Goal: Task Accomplishment & Management: Manage account settings

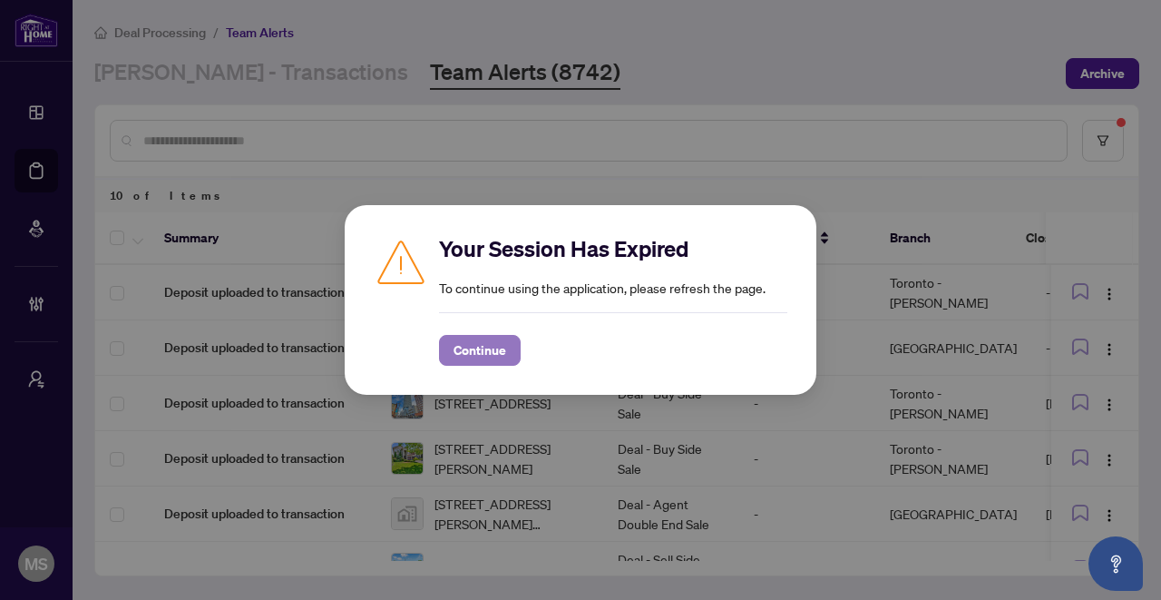
click at [479, 344] on span "Continue" at bounding box center [480, 350] width 53 height 29
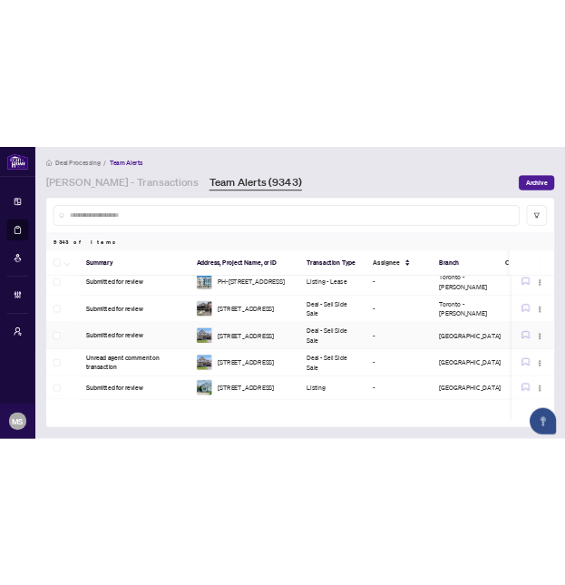
scroll to position [219, 0]
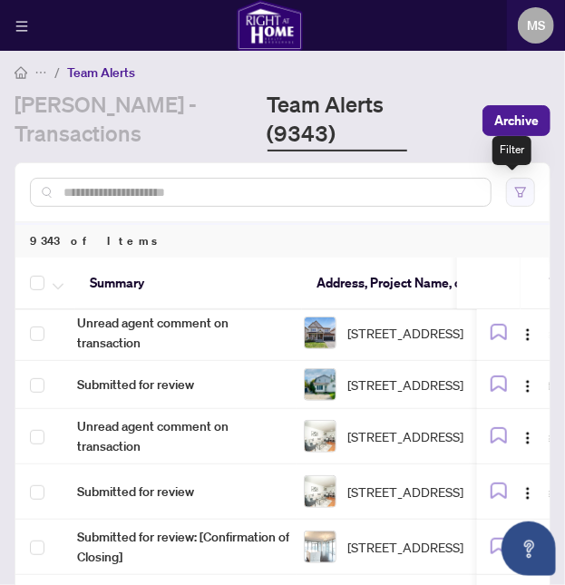
click at [514, 194] on icon "filter" at bounding box center [520, 192] width 13 height 13
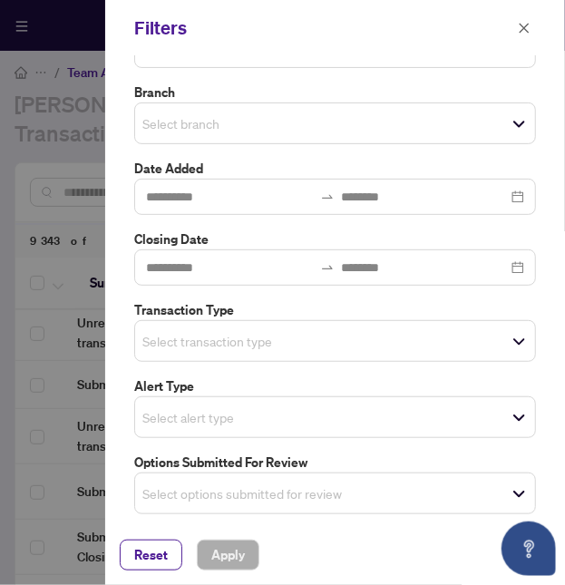
scroll to position [0, 0]
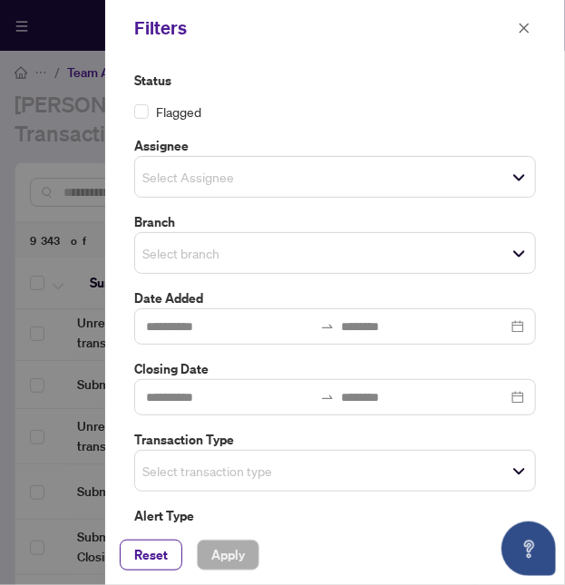
click at [67, 155] on div at bounding box center [282, 292] width 565 height 585
click at [532, 28] on button "button" at bounding box center [525, 28] width 24 height 22
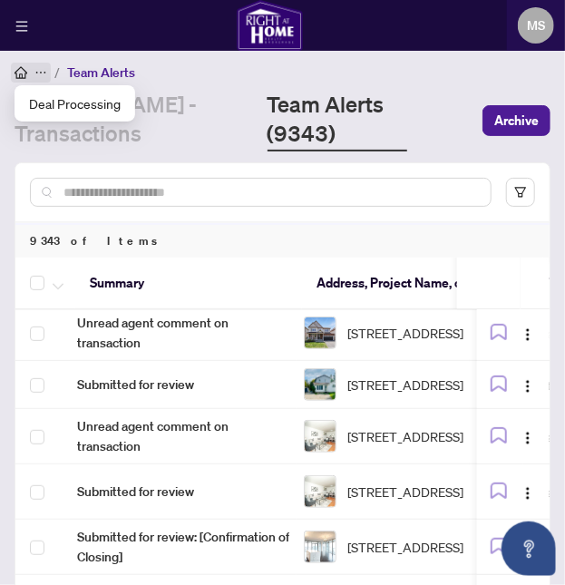
click at [43, 73] on icon "ellipsis" at bounding box center [40, 72] width 13 height 13
click at [67, 103] on span "Deal Processing" at bounding box center [75, 103] width 92 height 20
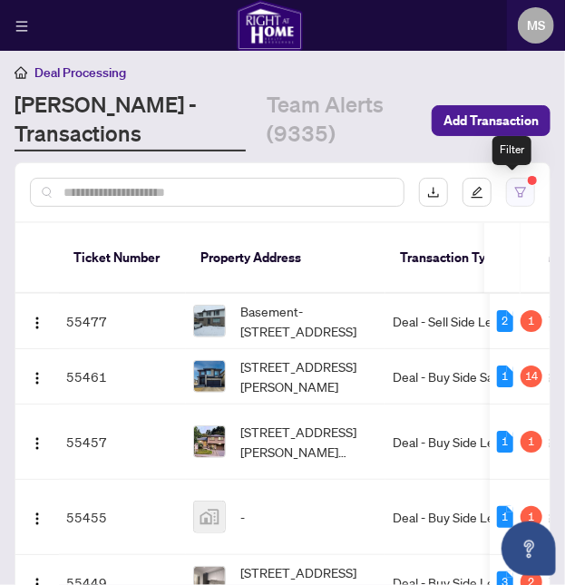
click at [516, 192] on icon "filter" at bounding box center [520, 192] width 13 height 13
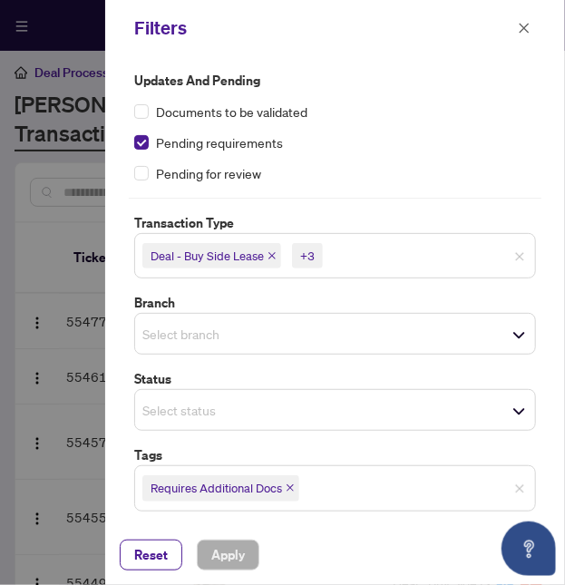
click at [268, 257] on icon "close" at bounding box center [272, 255] width 9 height 9
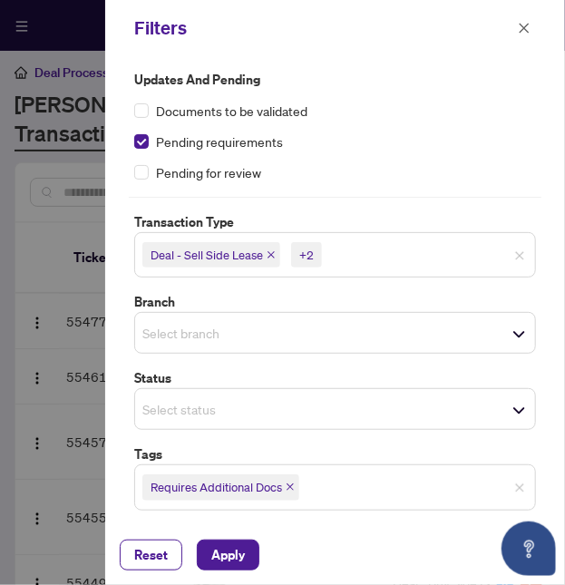
scroll to position [2, 0]
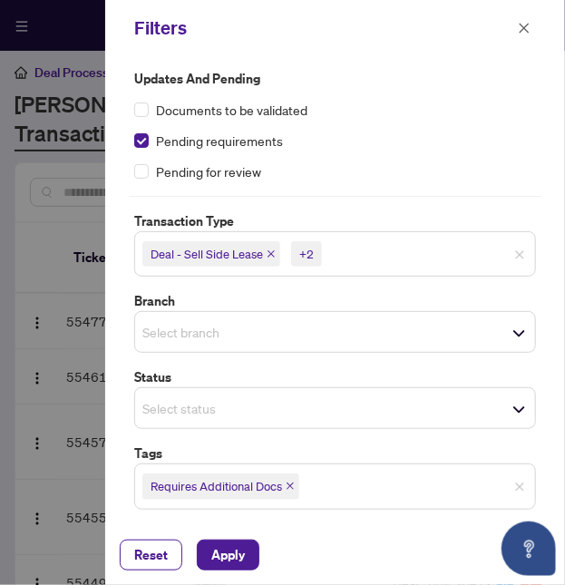
click at [422, 406] on span "Select status" at bounding box center [335, 408] width 400 height 25
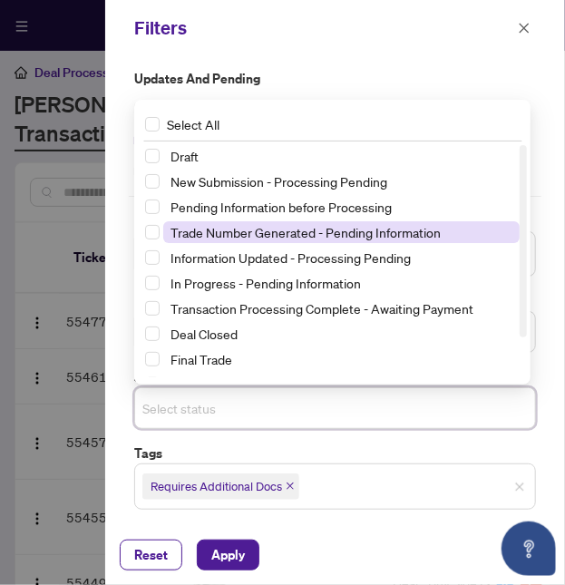
click at [264, 226] on span "Trade Number Generated - Pending Information" at bounding box center [306, 232] width 270 height 16
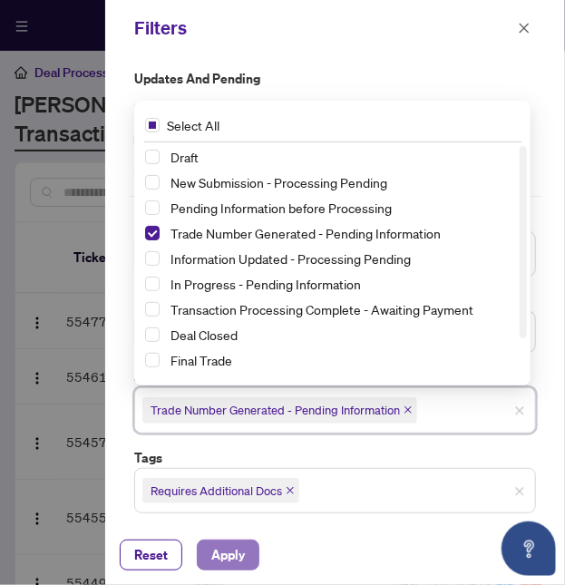
click at [245, 558] on button "Apply" at bounding box center [228, 555] width 63 height 31
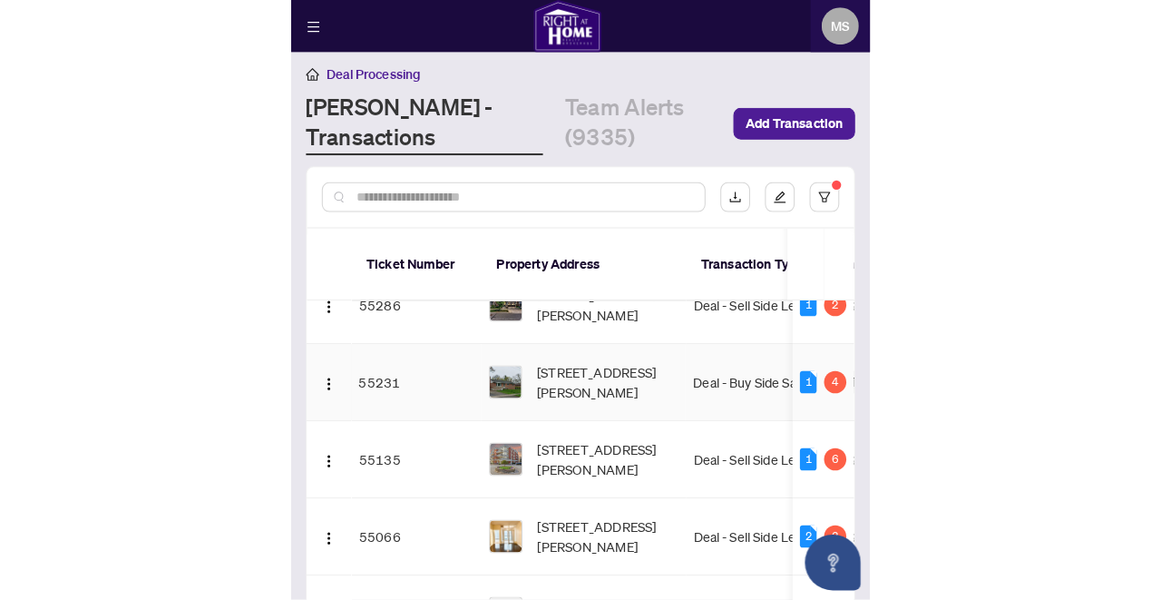
scroll to position [110, 0]
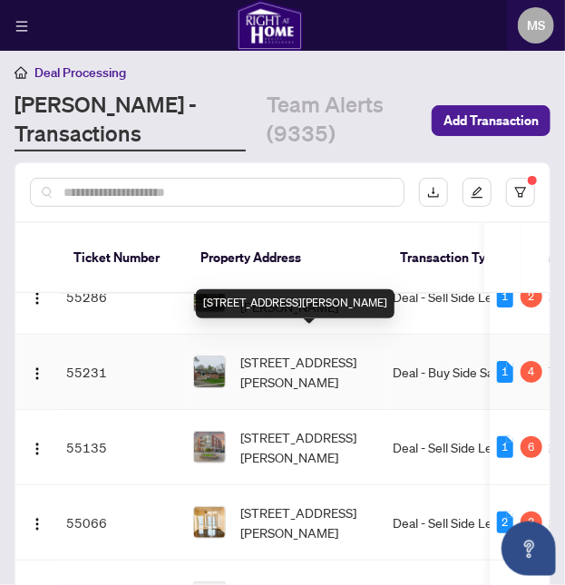
click at [313, 352] on span "253 Hampton Heath Rd, Burlington, Ontario L7L 4P4, Canada" at bounding box center [309, 372] width 138 height 40
click at [371, 356] on span "253 Hampton Heath Rd, Burlington, Ontario L7L 4P4, Canada" at bounding box center [309, 372] width 138 height 40
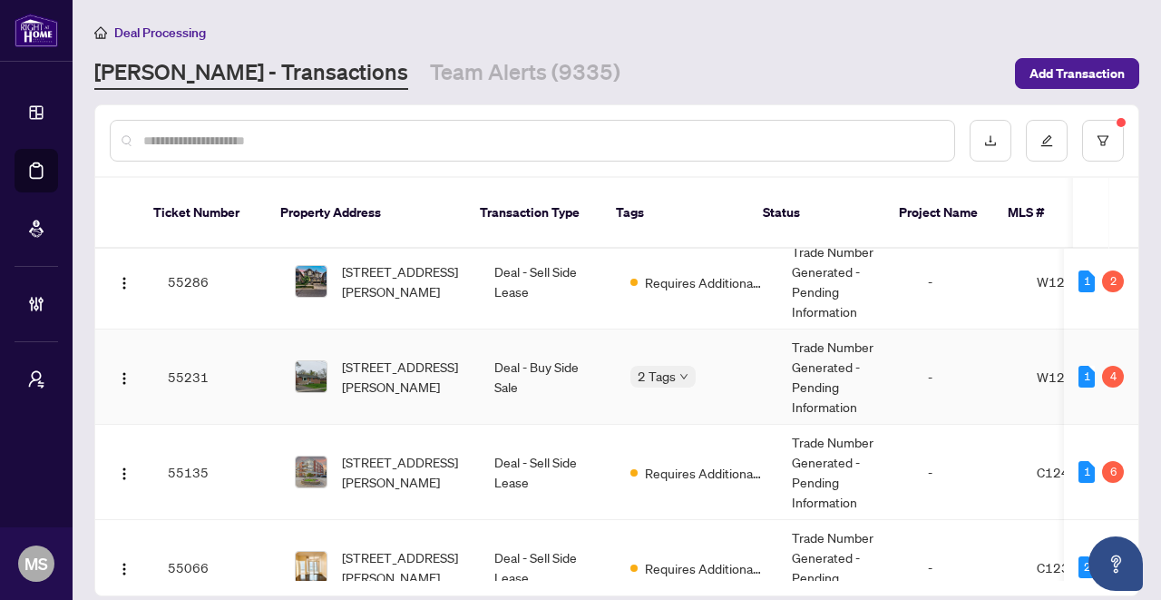
click at [631, 368] on span "Team Deal" at bounding box center [631, 368] width 0 height 0
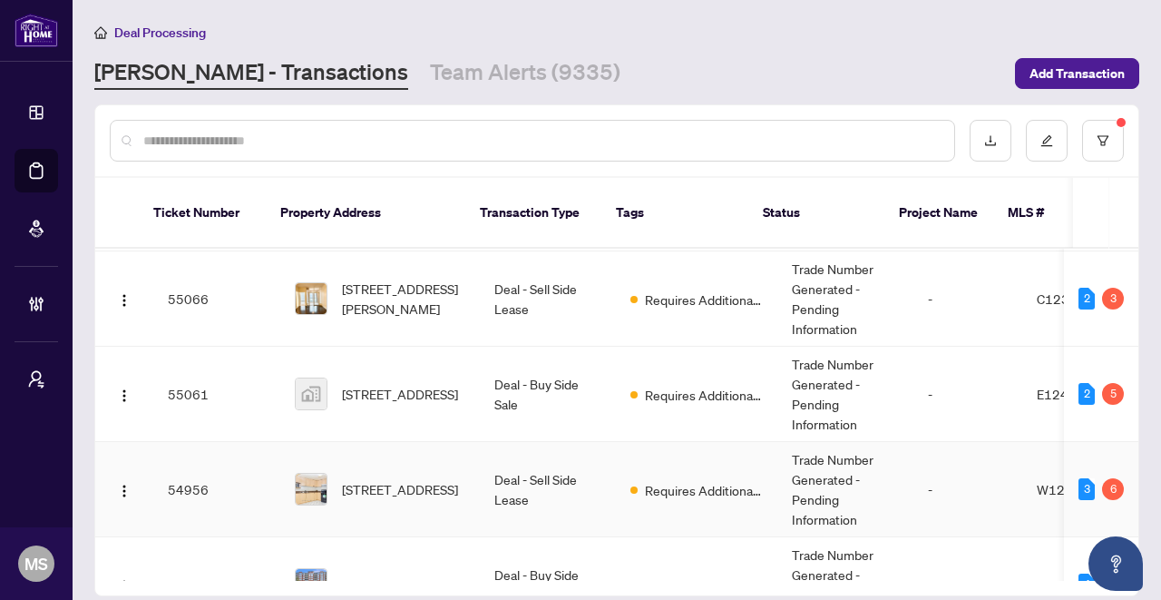
scroll to position [618, 0]
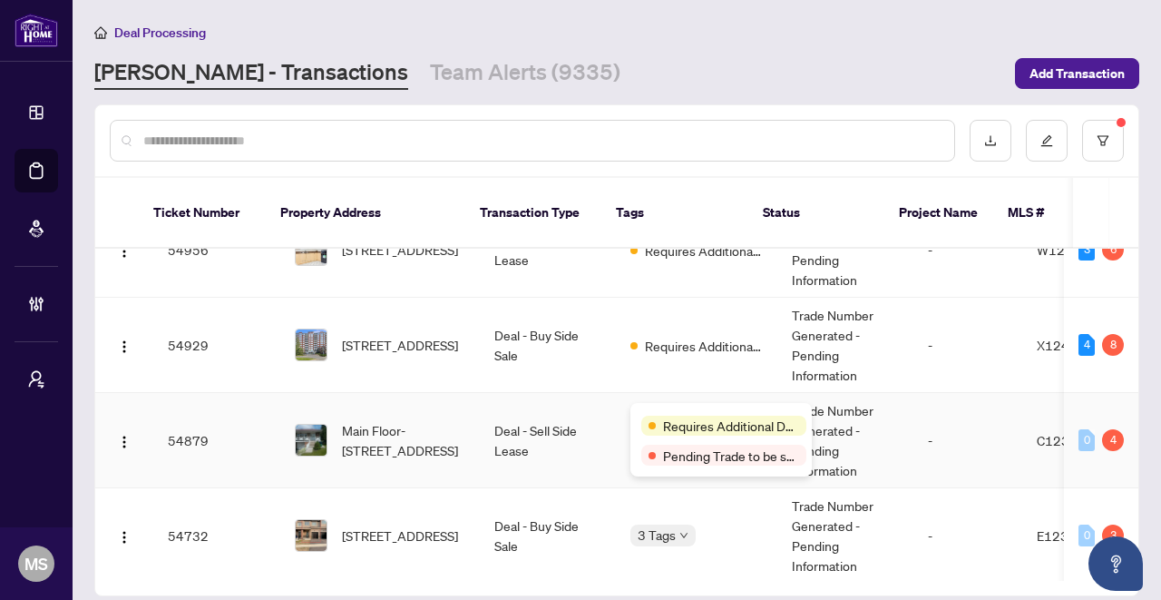
click at [676, 414] on body "Dashboard Deal Processing Mortgage Referrals Brokerage Management My Brokerages…" at bounding box center [580, 300] width 1161 height 600
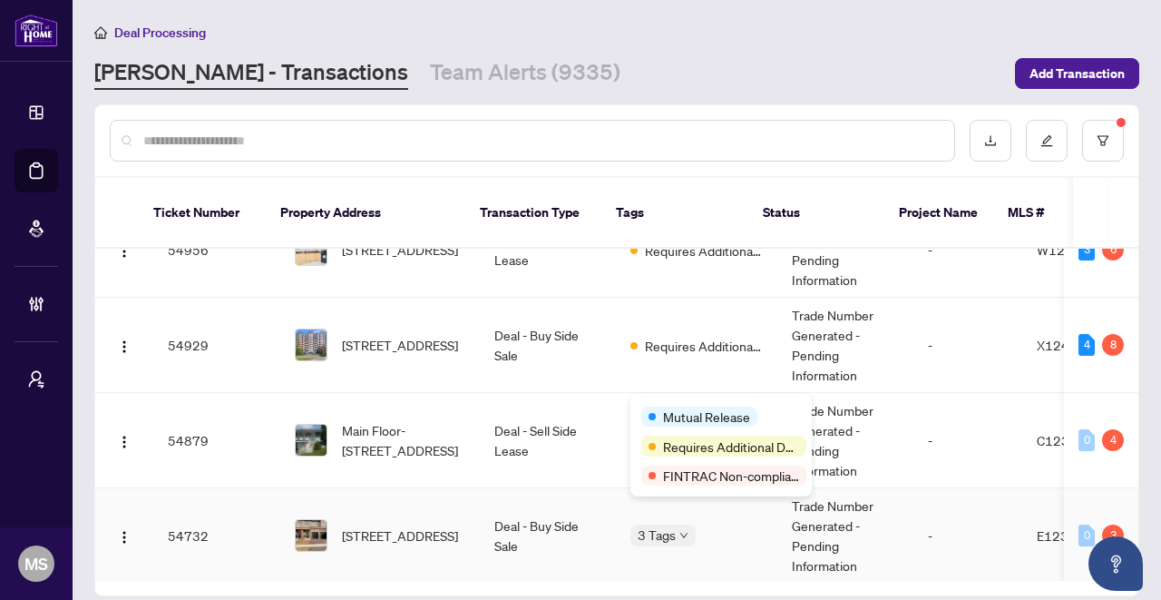
click at [661, 524] on span "3 Tags" at bounding box center [657, 534] width 38 height 21
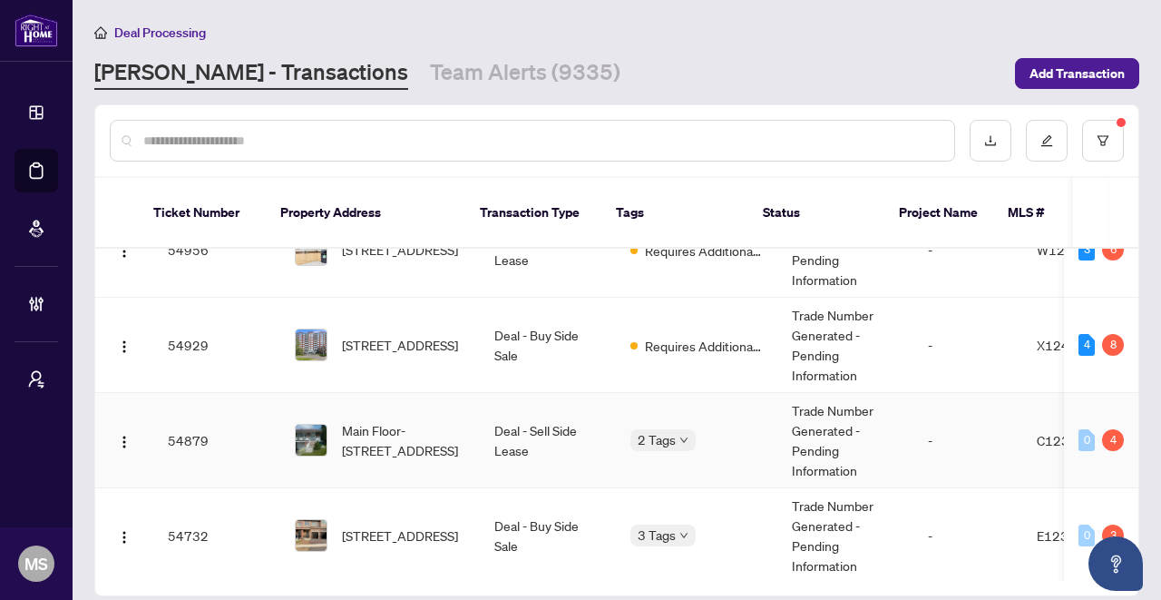
click at [574, 453] on td "Deal - Sell Side Lease" at bounding box center [548, 440] width 136 height 95
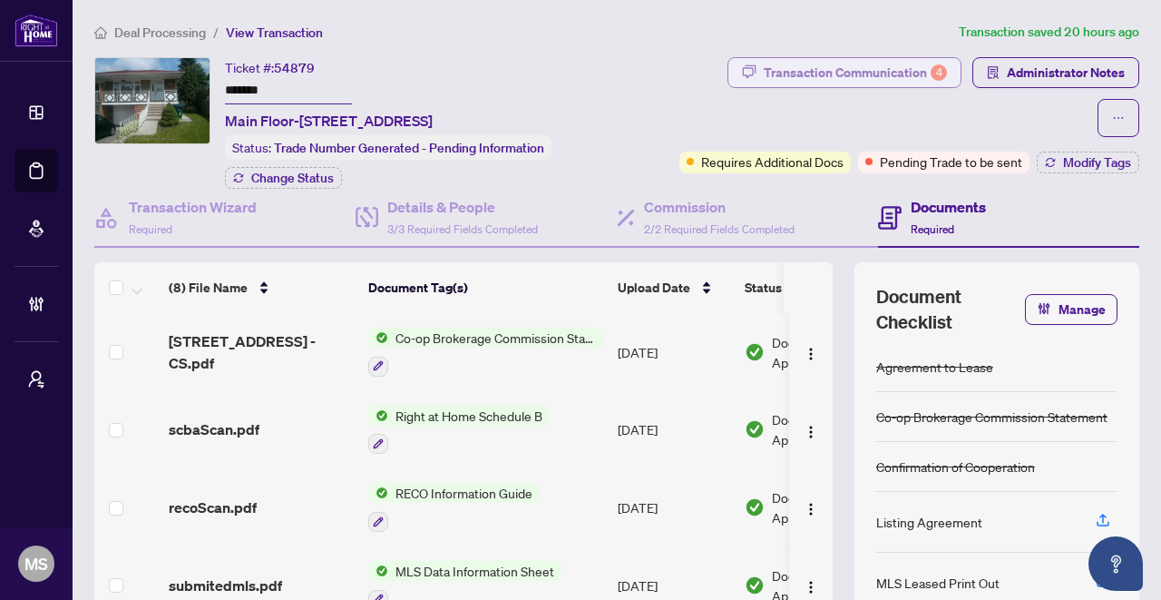
click at [874, 75] on div "Transaction Communication 4" at bounding box center [855, 72] width 183 height 29
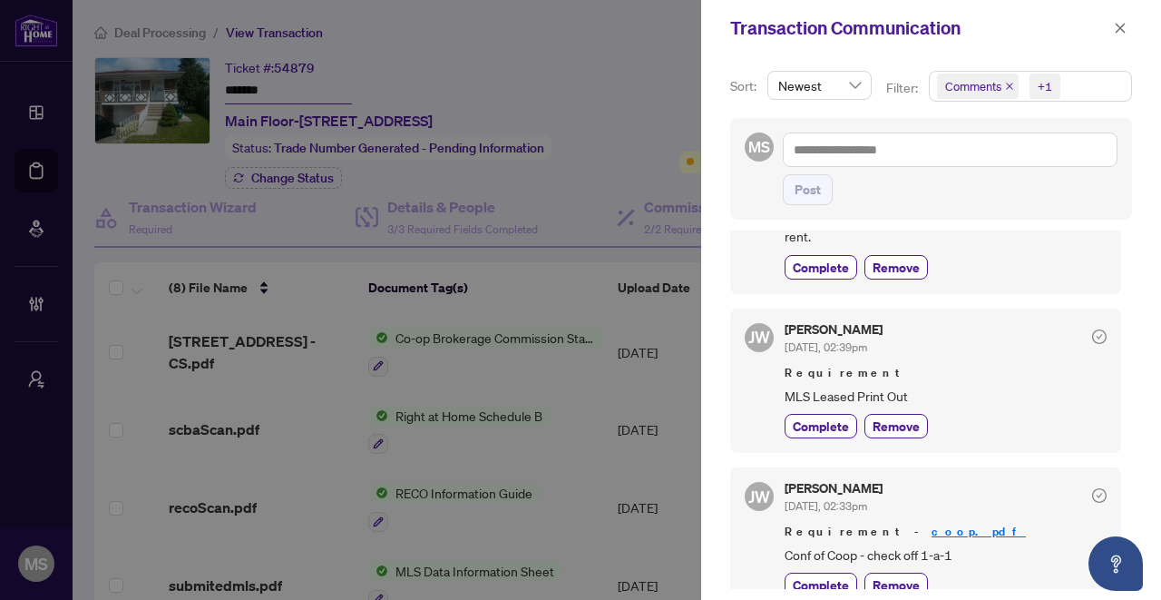
scroll to position [659, 0]
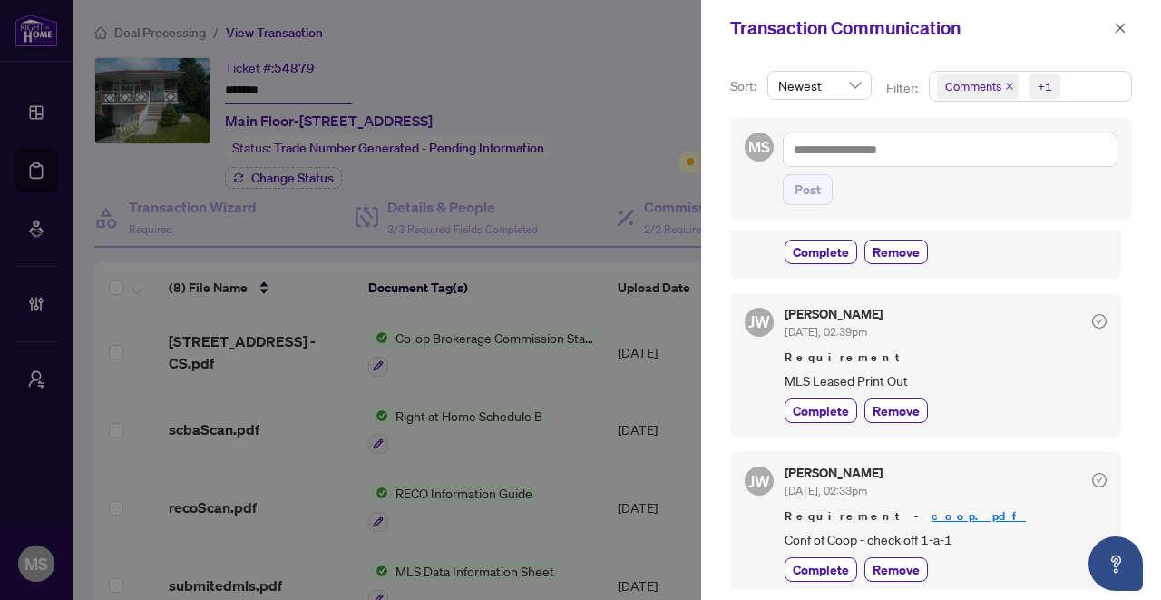
click at [599, 298] on div at bounding box center [580, 300] width 1161 height 600
click at [1120, 24] on icon "close" at bounding box center [1120, 28] width 13 height 13
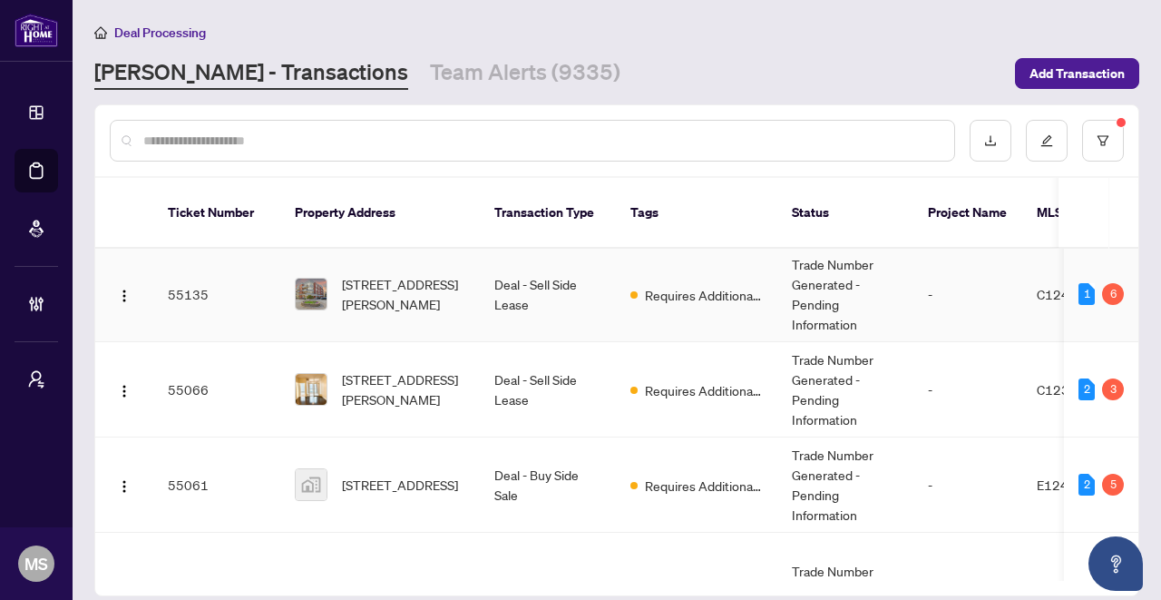
scroll to position [297, 0]
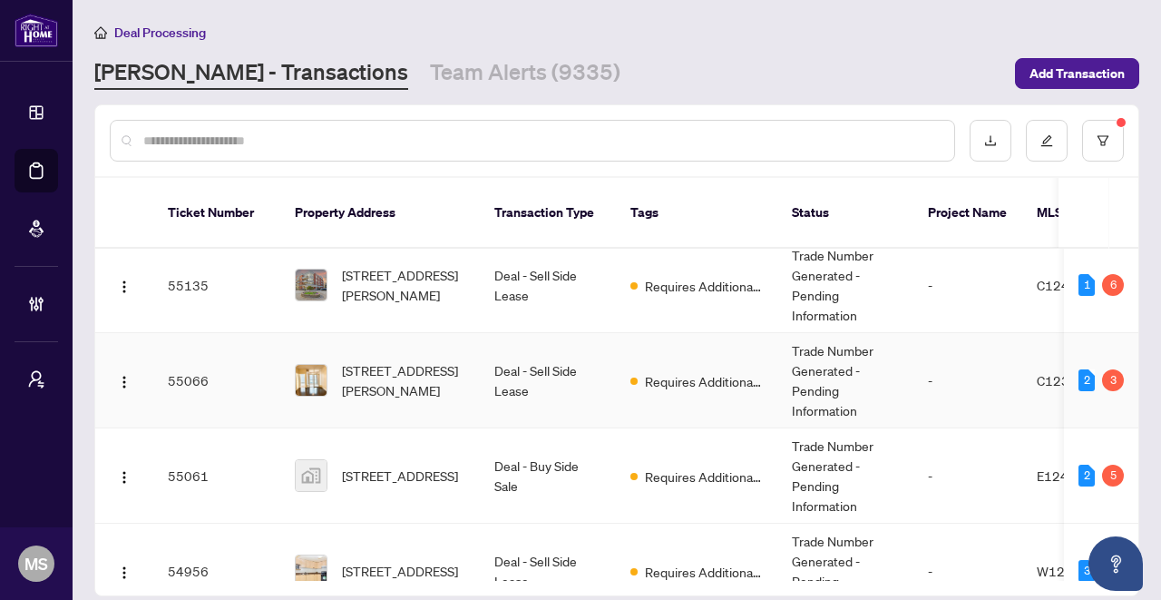
click at [544, 387] on td "Deal - Sell Side Lease" at bounding box center [548, 380] width 136 height 95
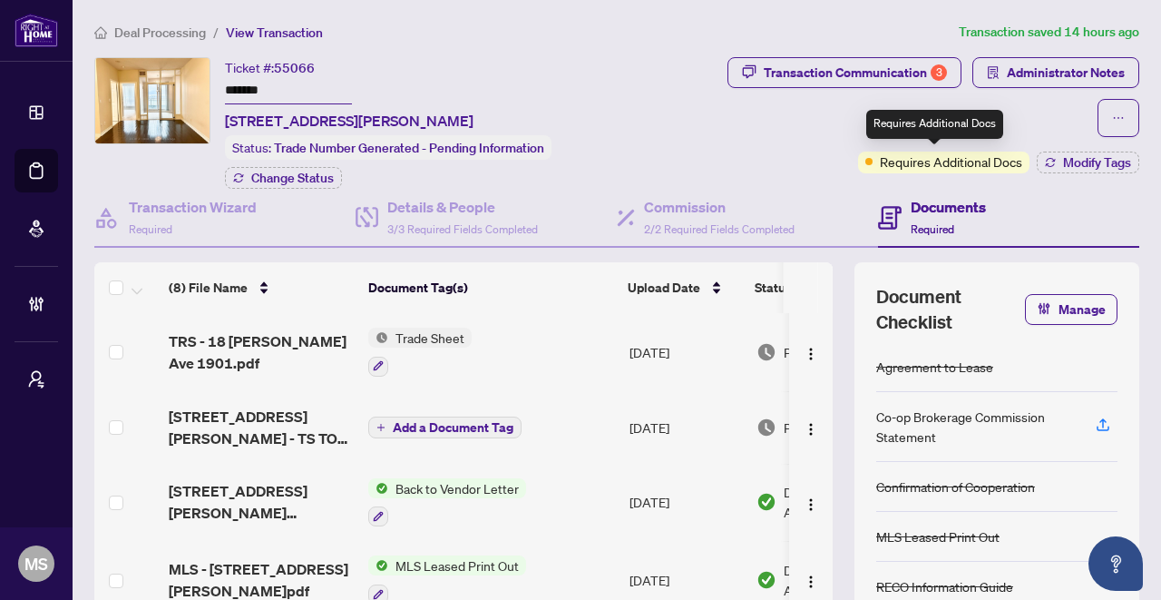
click at [945, 163] on span "Requires Additional Docs" at bounding box center [951, 162] width 142 height 20
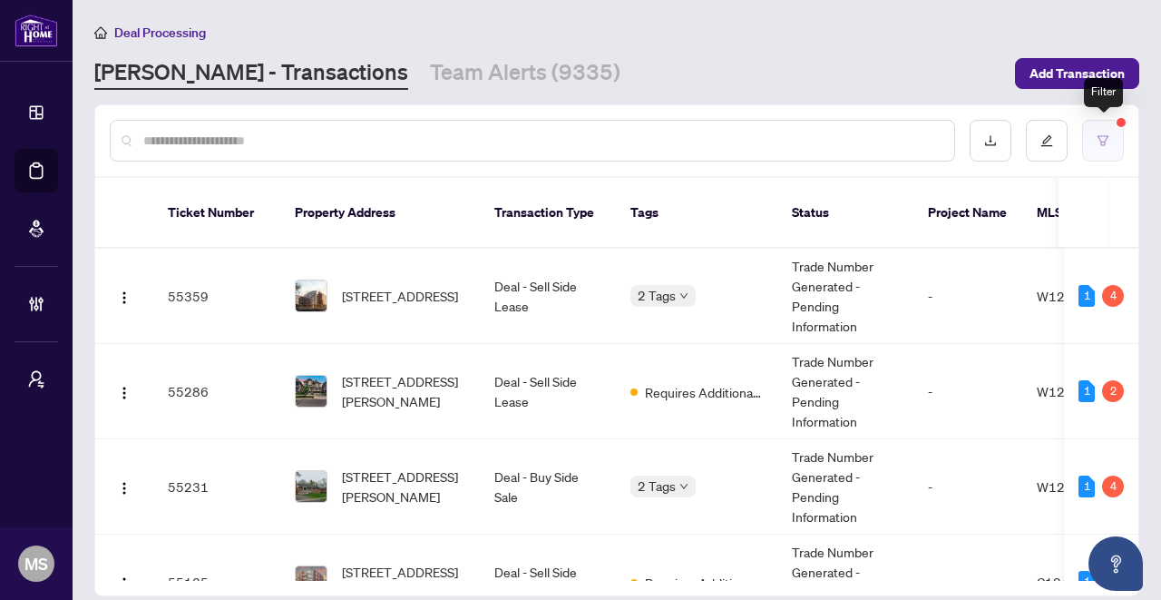
click at [1110, 148] on button "button" at bounding box center [1103, 141] width 42 height 42
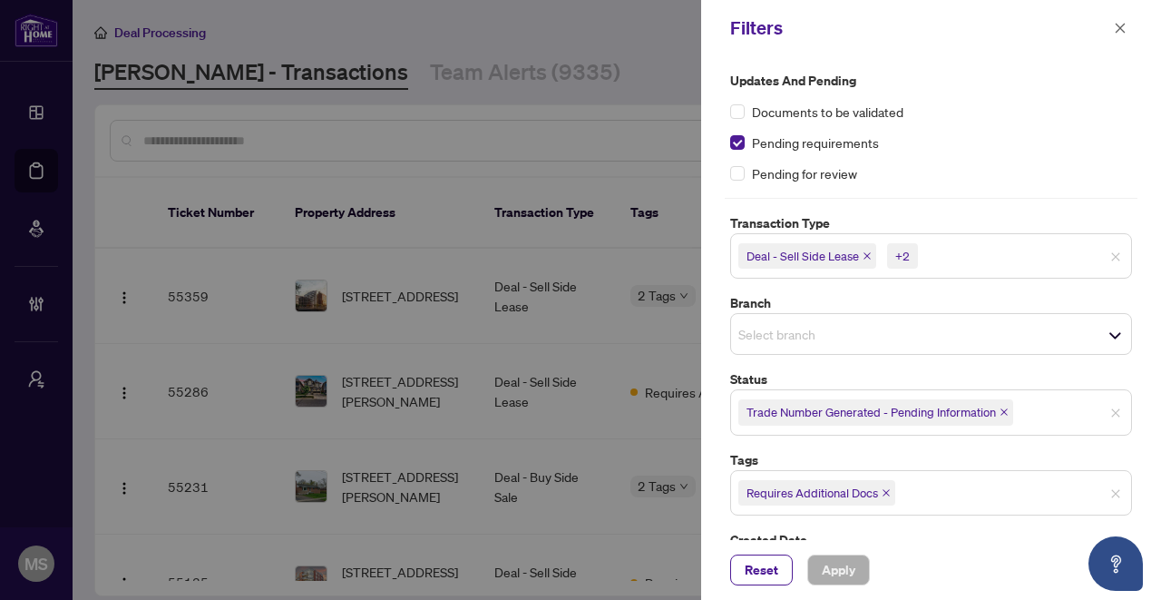
click at [911, 258] on div "Deal - Sell Side Lease +2" at bounding box center [931, 255] width 402 height 45
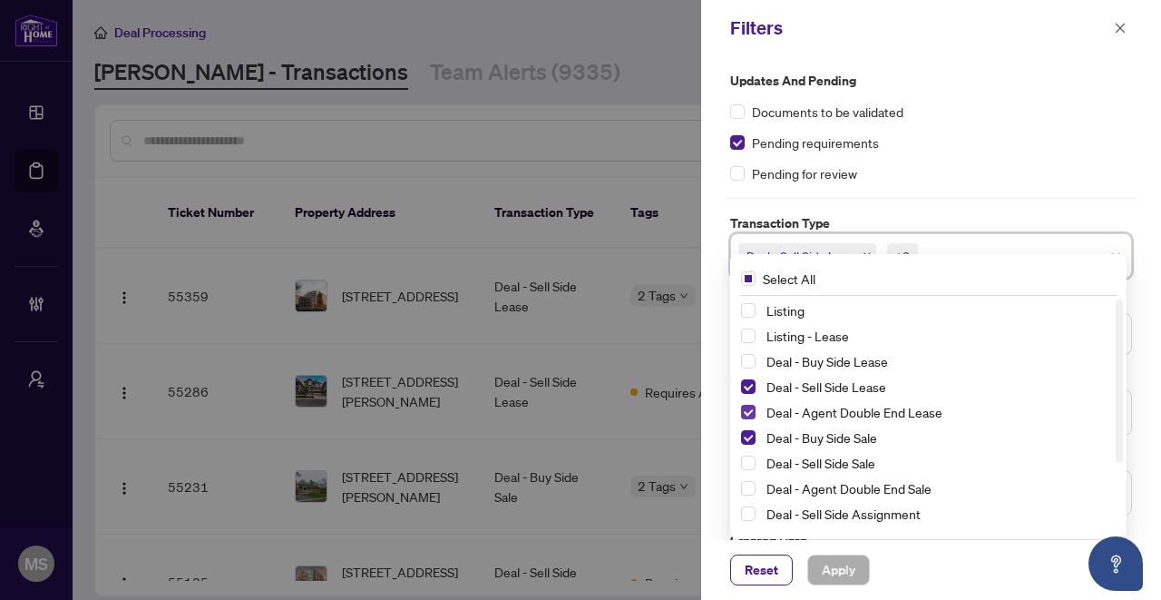
click at [749, 408] on span "Select Deal - Agent Double End Lease" at bounding box center [748, 412] width 15 height 15
click at [751, 388] on span "Select Deal - Sell Side Lease" at bounding box center [748, 386] width 15 height 15
click at [750, 463] on span "Select Deal - Sell Side Sale" at bounding box center [748, 462] width 15 height 15
click at [853, 579] on button "Apply" at bounding box center [839, 569] width 63 height 31
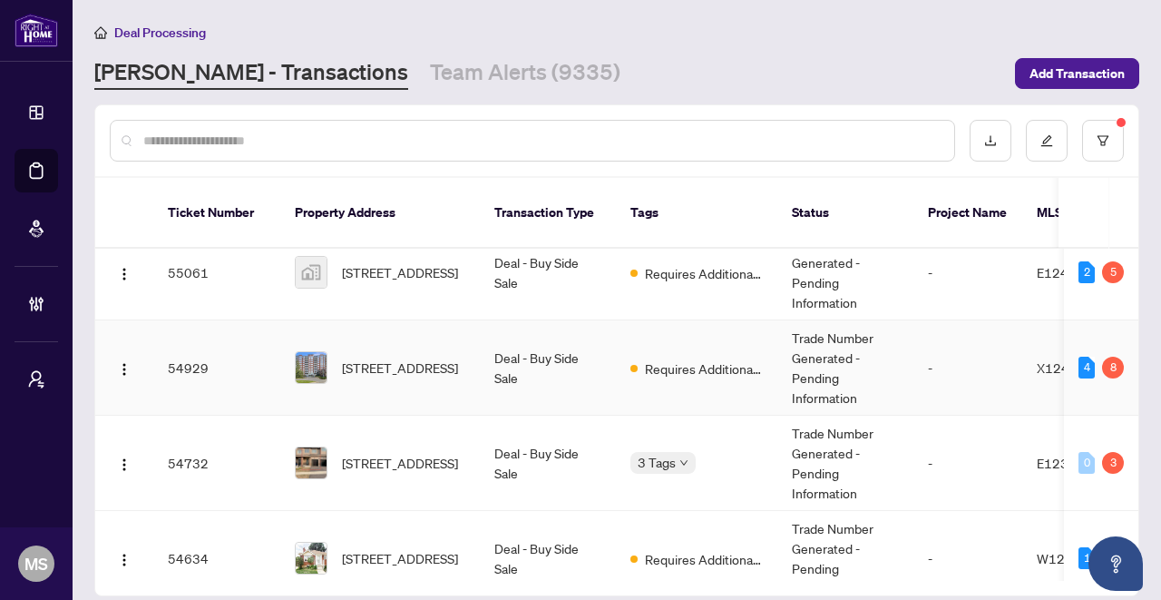
scroll to position [279, 0]
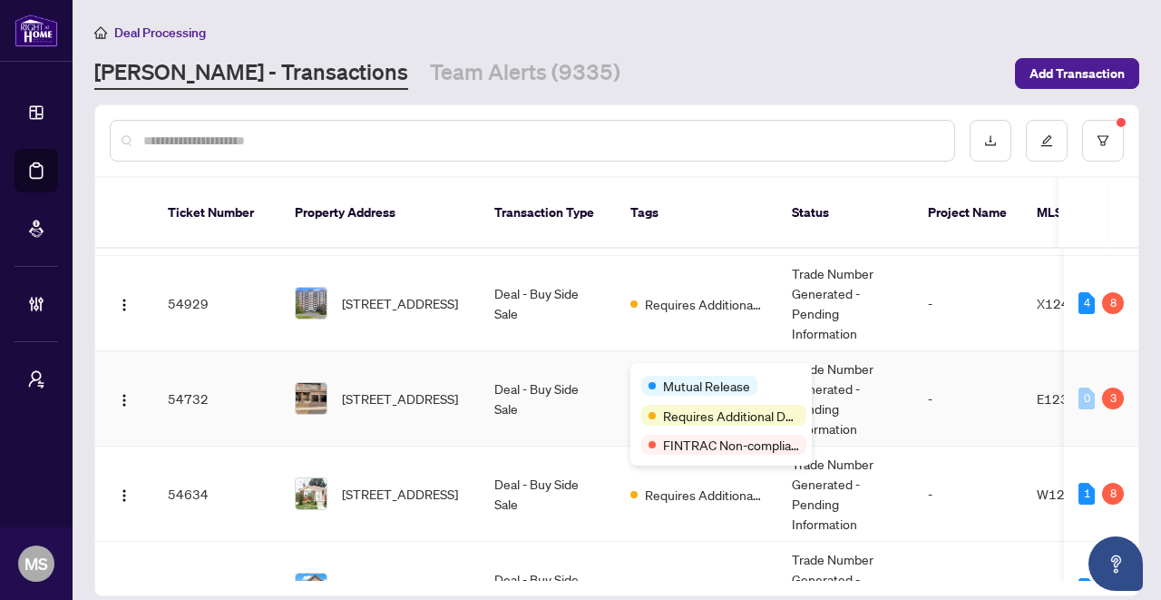
click at [657, 365] on div "Mutual Release Requires Additional Docs FINTRAC Non-compliant" at bounding box center [721, 414] width 181 height 103
click at [697, 510] on td "Requires Additional Docs" at bounding box center [697, 493] width 162 height 95
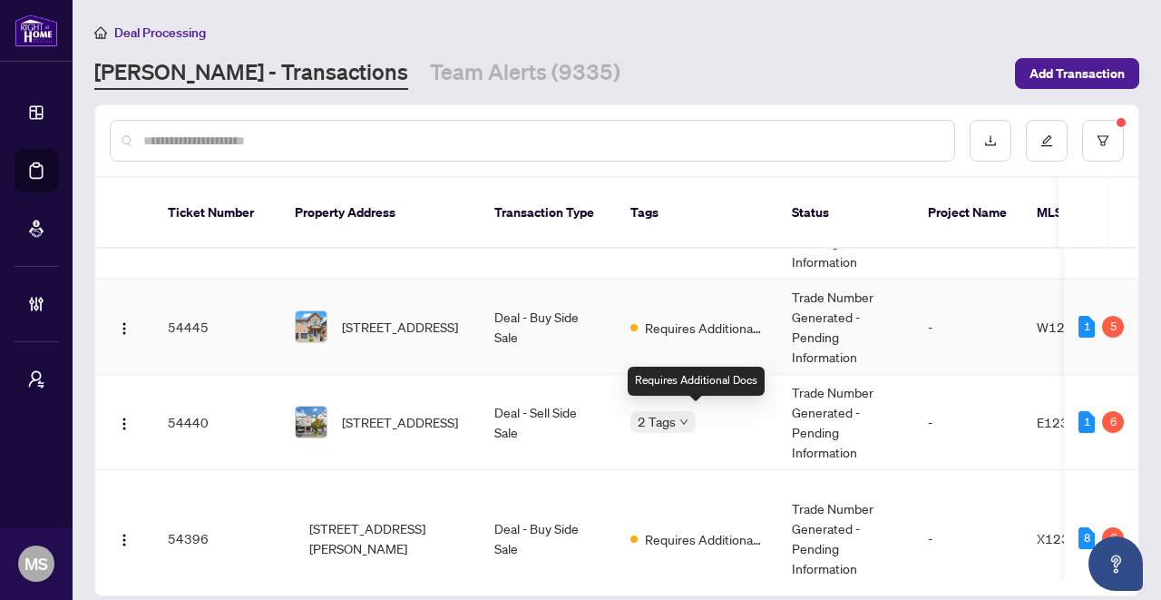
scroll to position [826, 0]
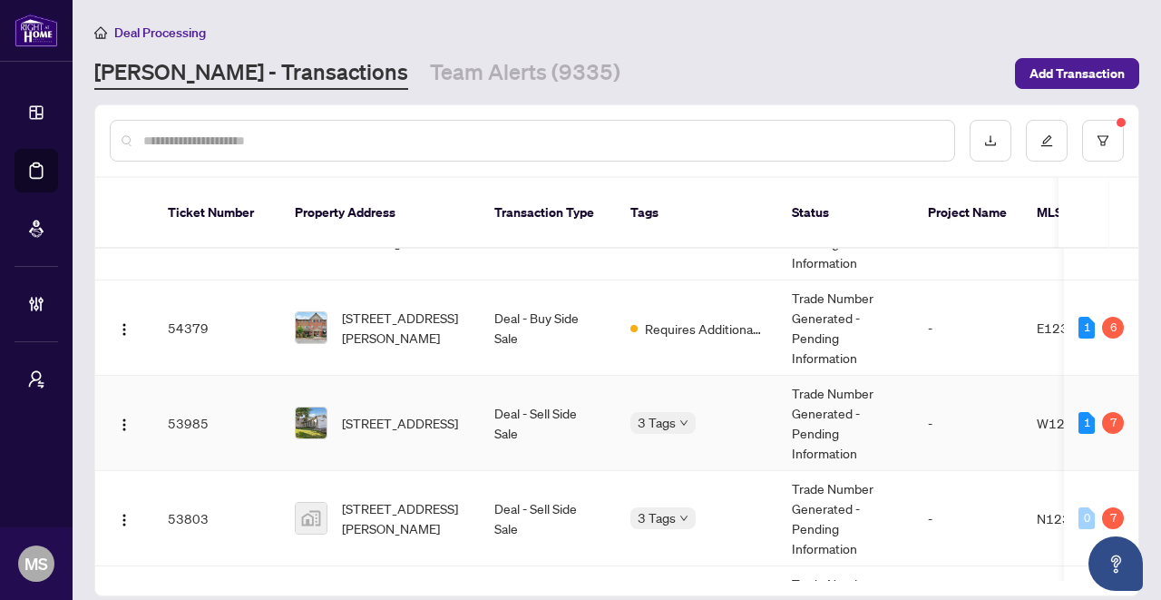
click at [671, 402] on body "Dashboard Deal Processing Mortgage Referrals Brokerage Management My Brokerages…" at bounding box center [580, 300] width 1161 height 600
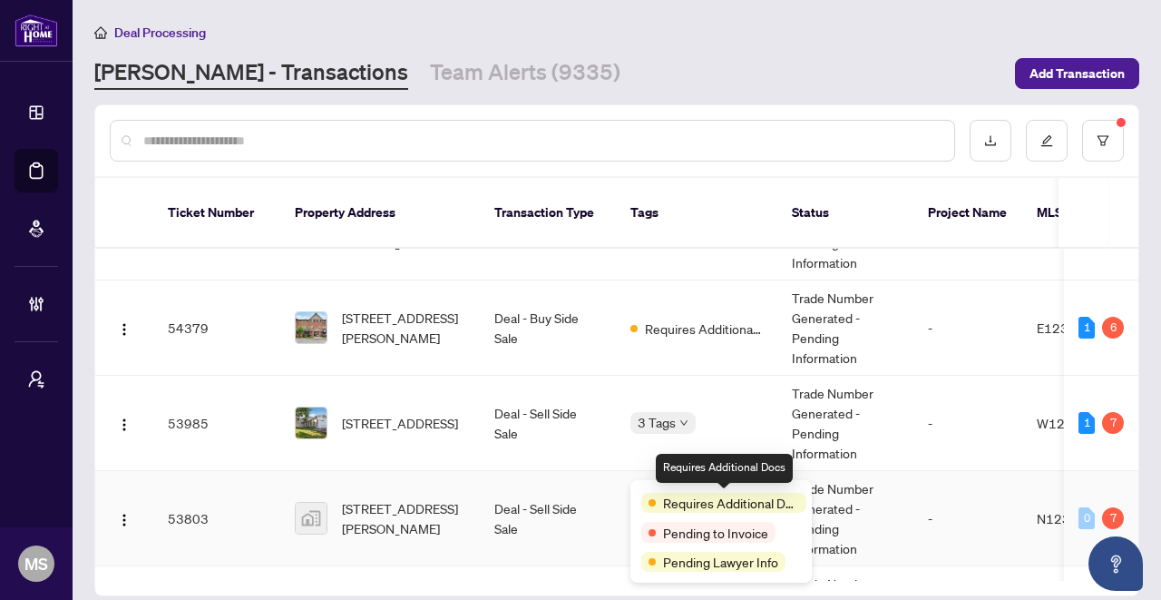
click at [668, 496] on span "Requires Additional Docs" at bounding box center [731, 503] width 136 height 20
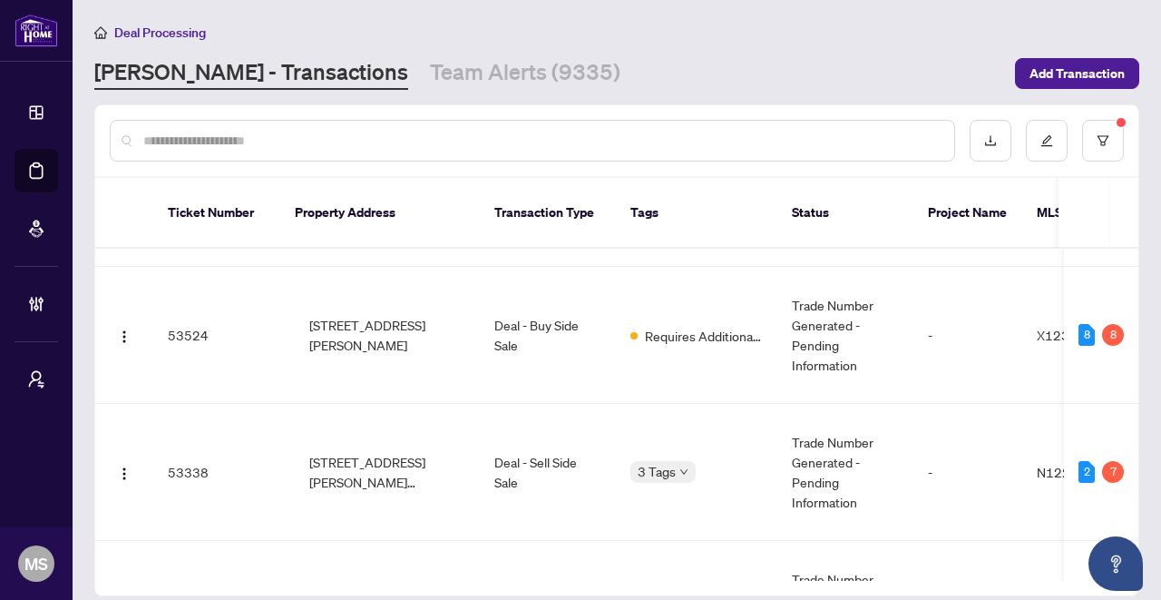
scroll to position [1374, 0]
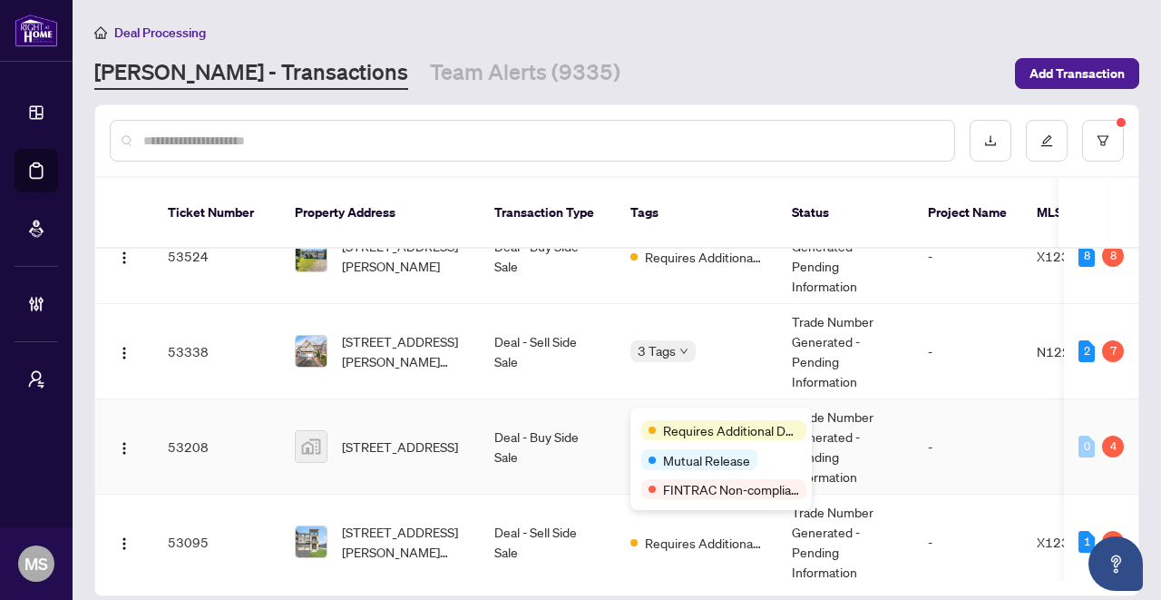
click at [683, 416] on div "Requires Additional Docs Mutual Release FINTRAC Non-compliant" at bounding box center [721, 458] width 181 height 103
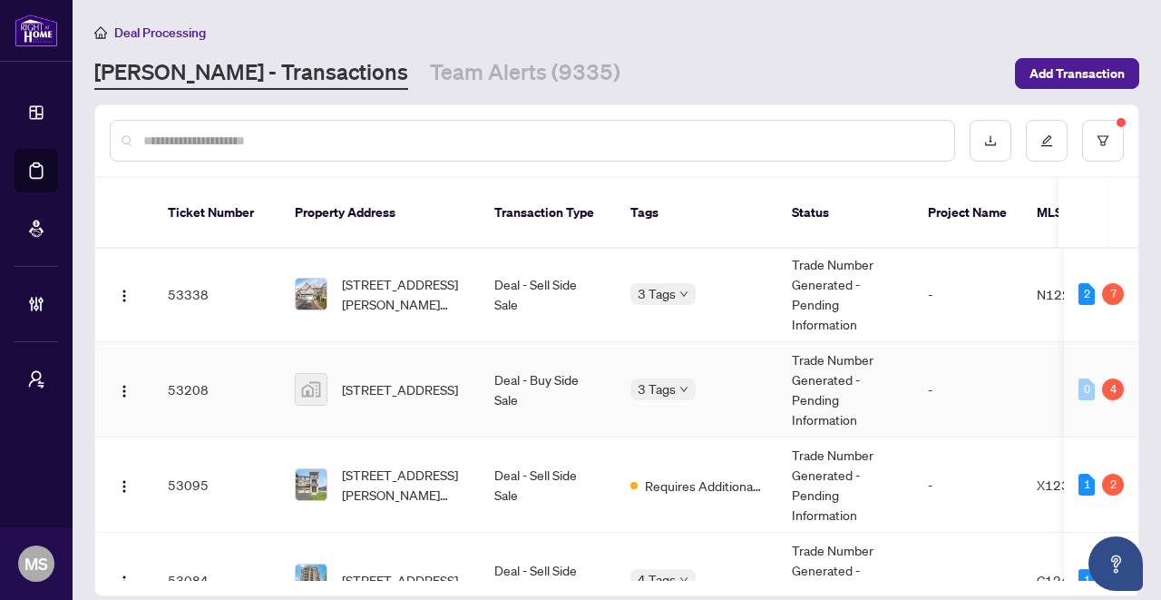
scroll to position [1503, 0]
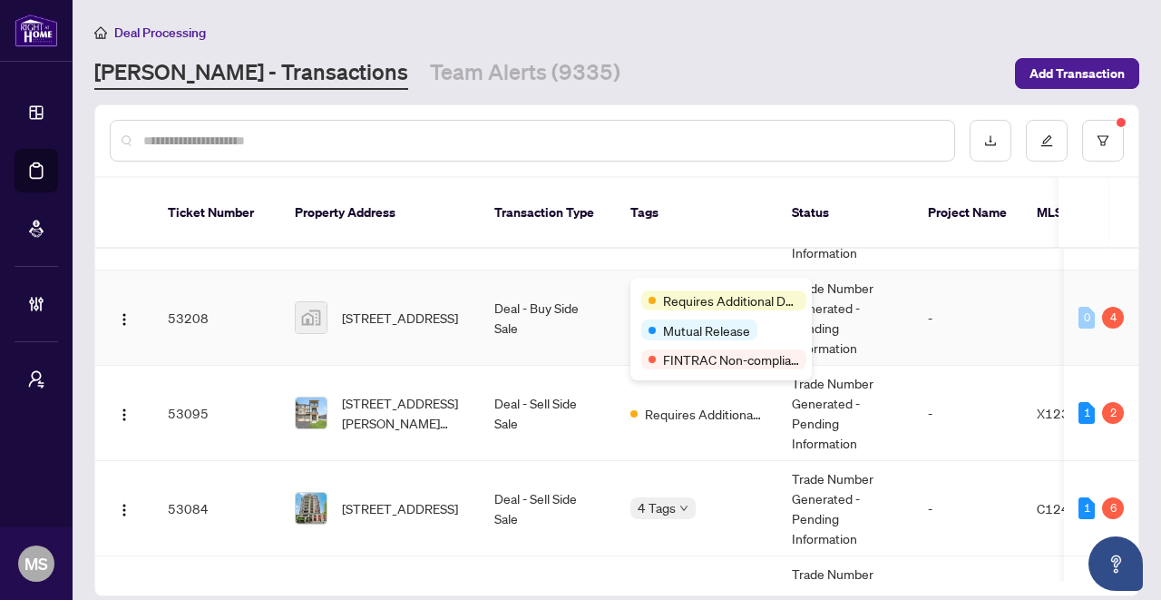
click at [652, 295] on div "Requires Additional Docs" at bounding box center [723, 300] width 165 height 20
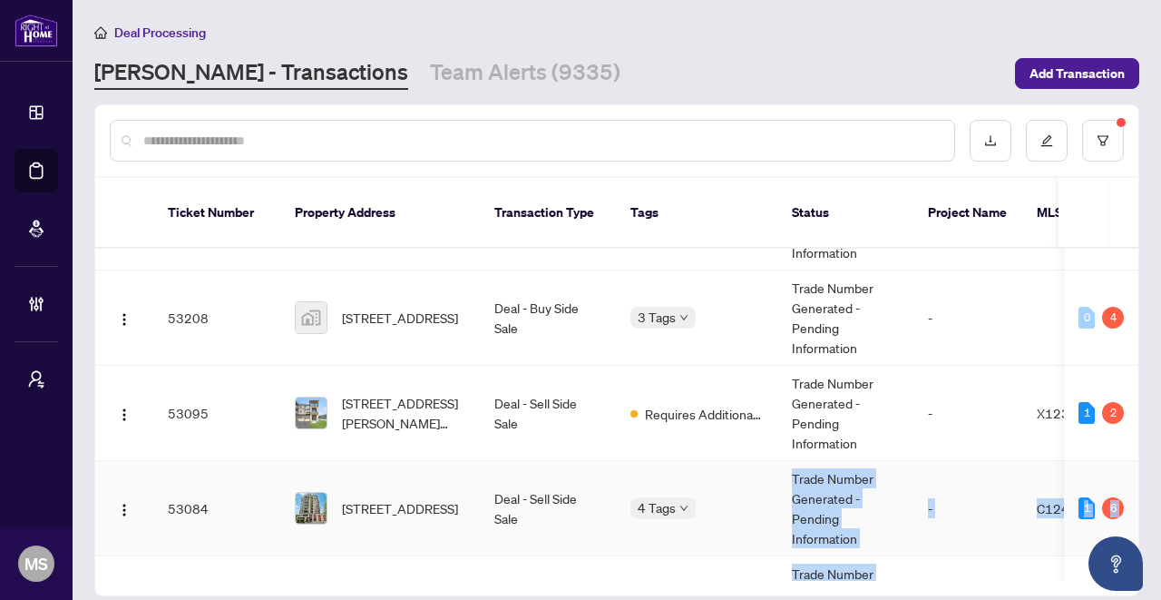
click at [678, 474] on body "Dashboard Deal Processing Mortgage Referrals Brokerage Management My Brokerages…" at bounding box center [580, 300] width 1161 height 600
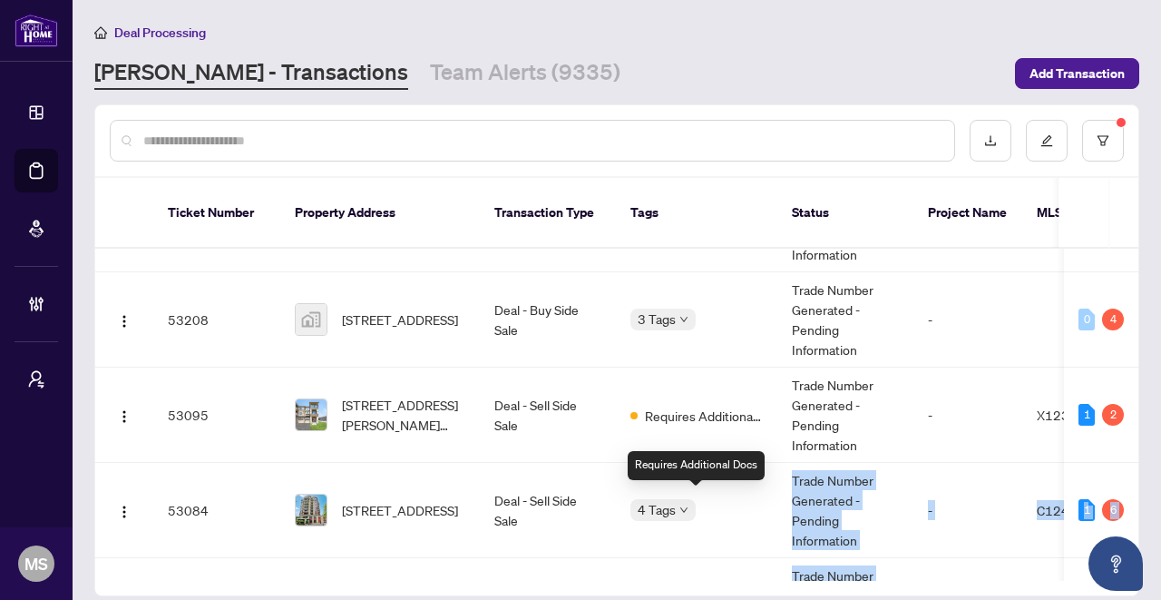
scroll to position [1254, 0]
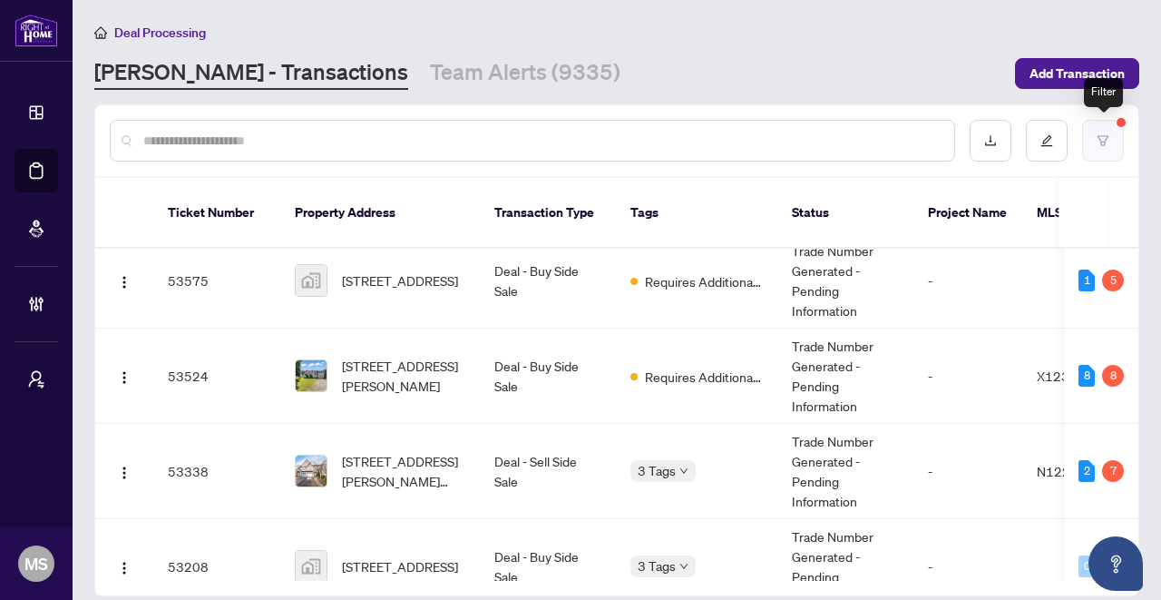
click at [1105, 138] on icon "filter" at bounding box center [1103, 140] width 13 height 13
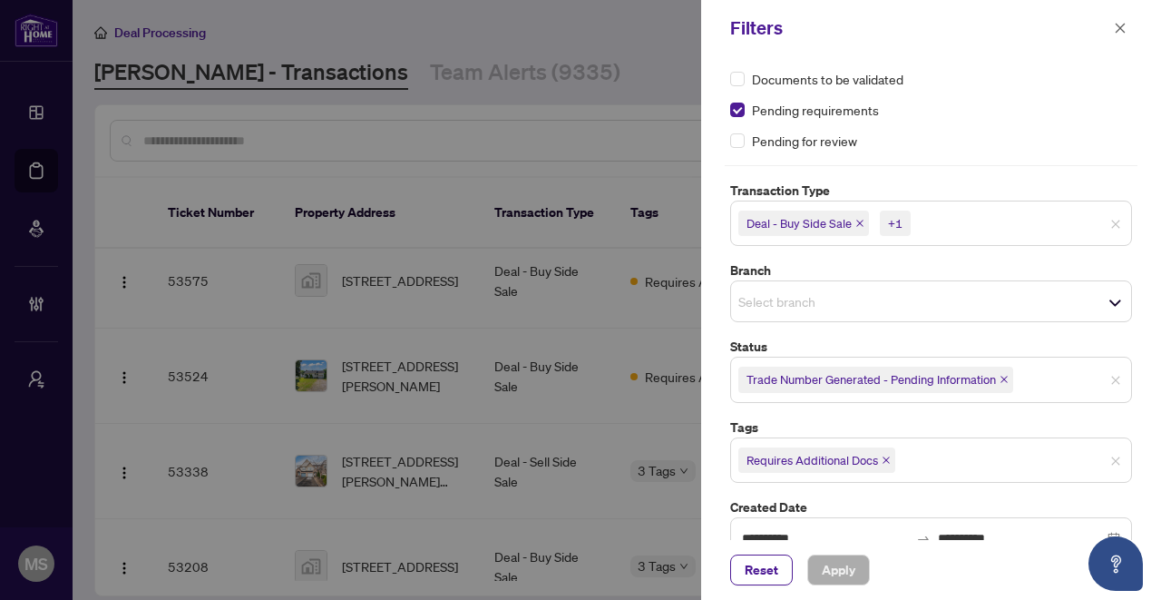
scroll to position [58, 0]
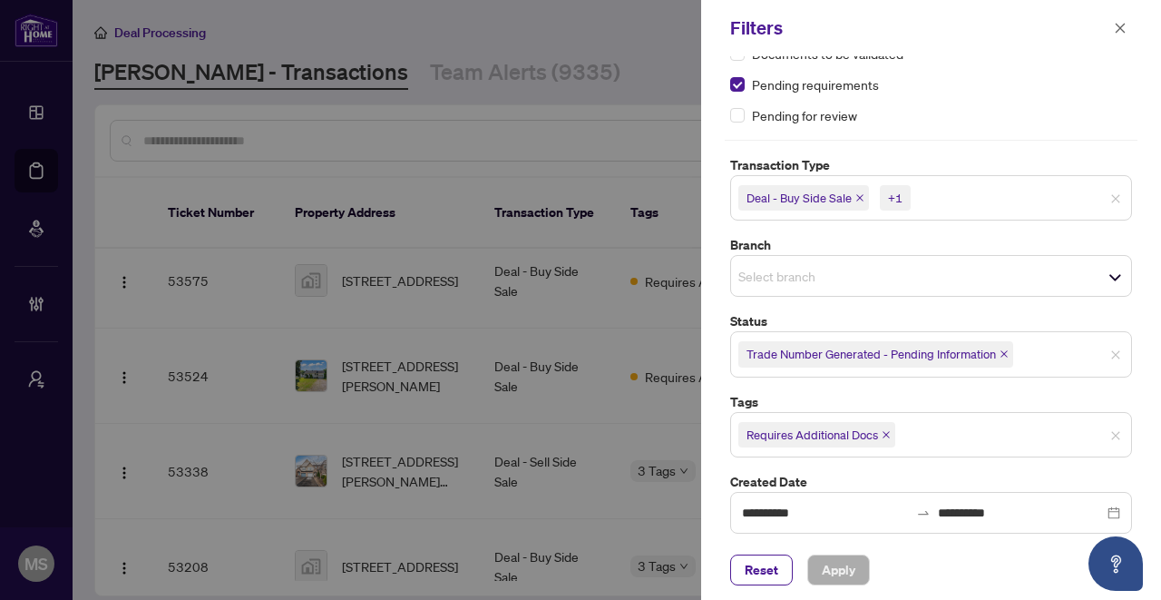
click at [886, 430] on icon "close" at bounding box center [886, 434] width 9 height 9
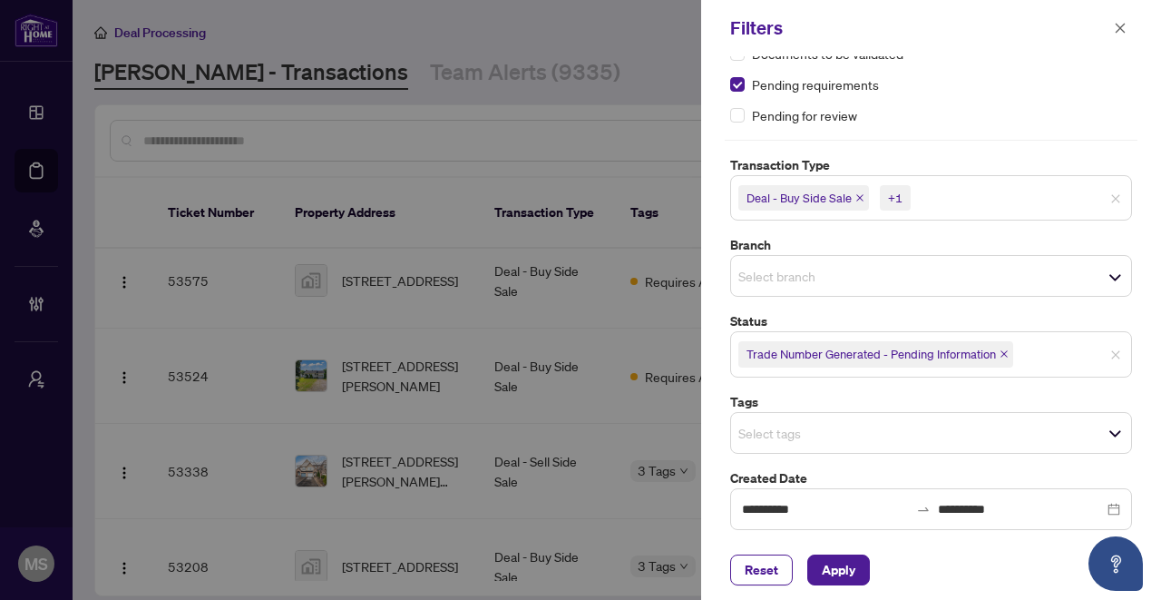
click at [885, 428] on span "Select tags" at bounding box center [931, 432] width 400 height 25
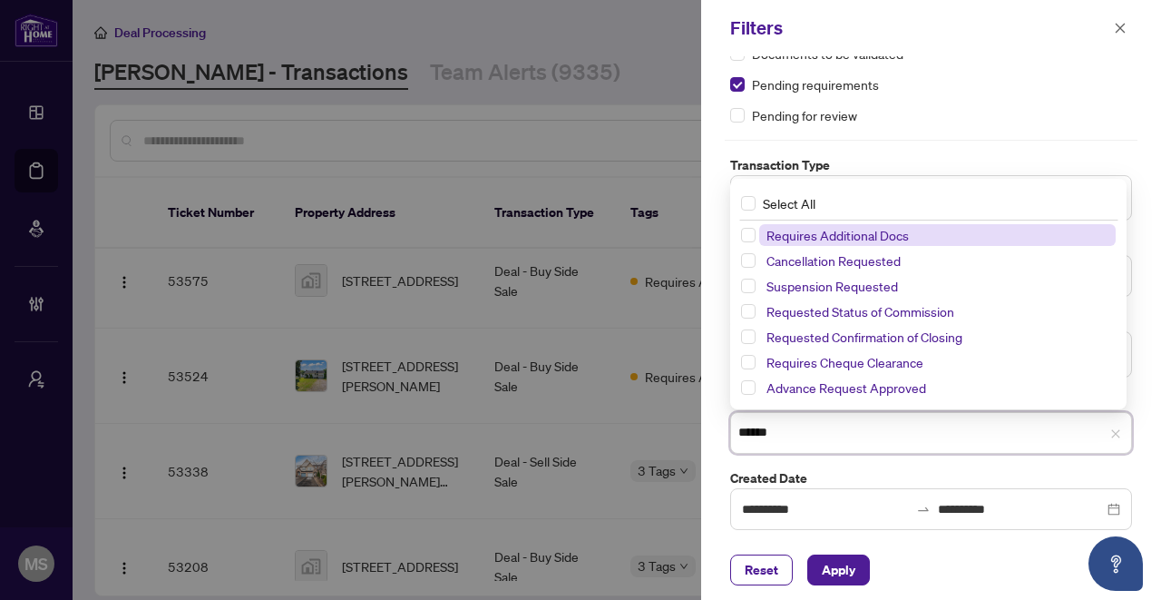
type input "*******"
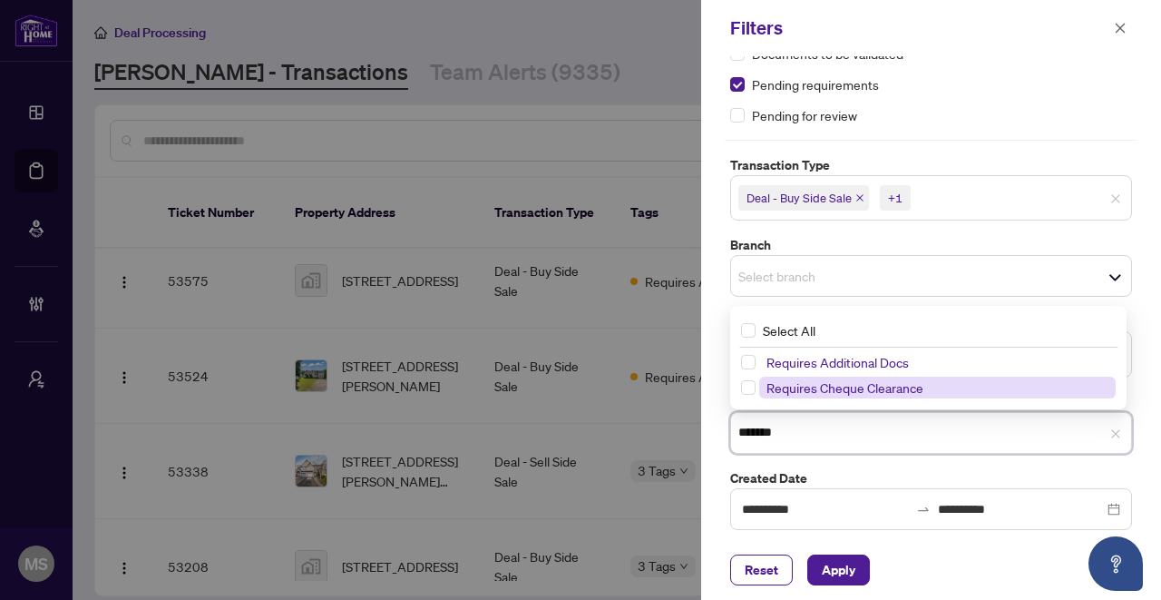
click at [900, 383] on span "Requires Cheque Clearance" at bounding box center [845, 387] width 157 height 16
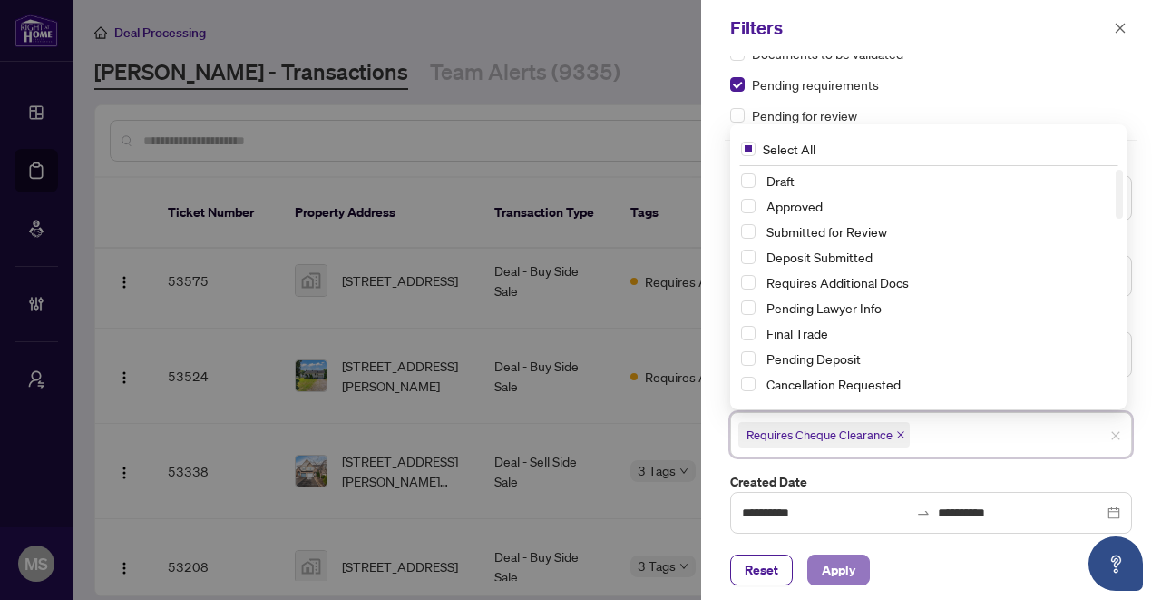
click at [848, 569] on span "Apply" at bounding box center [839, 569] width 34 height 29
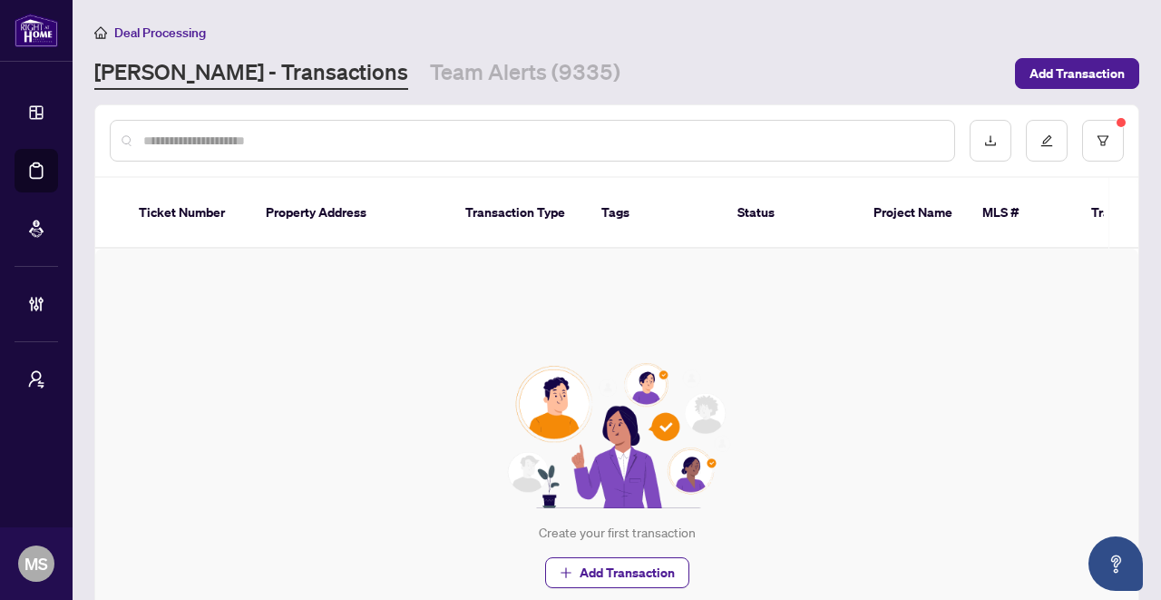
scroll to position [0, 0]
click at [1095, 125] on button "button" at bounding box center [1103, 141] width 42 height 42
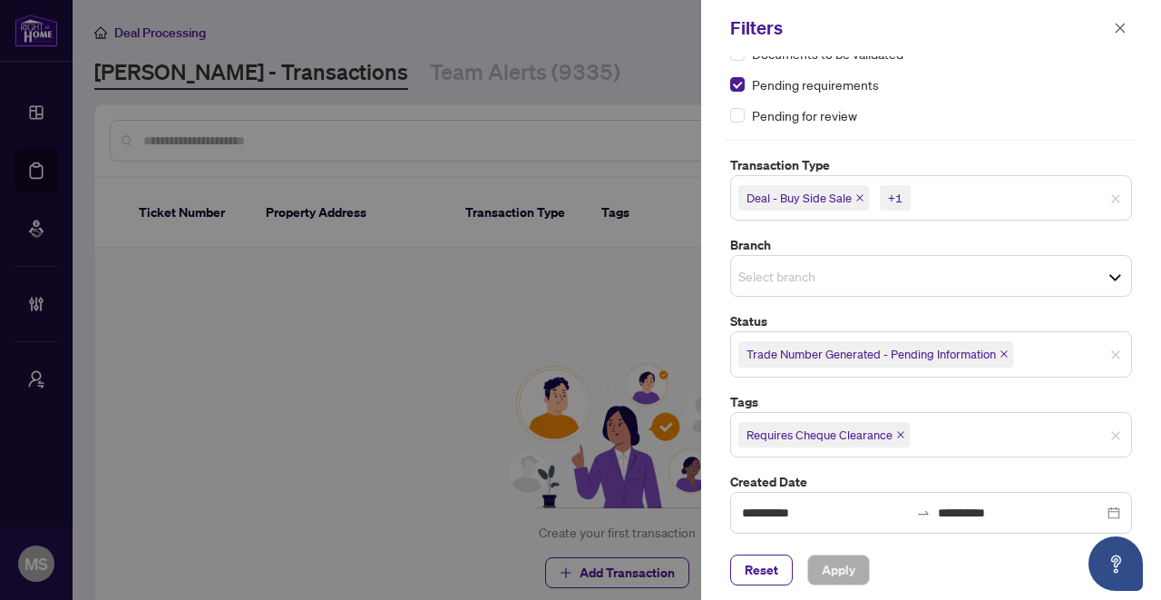
click at [863, 196] on span "Deal - Buy Side Sale" at bounding box center [804, 197] width 131 height 25
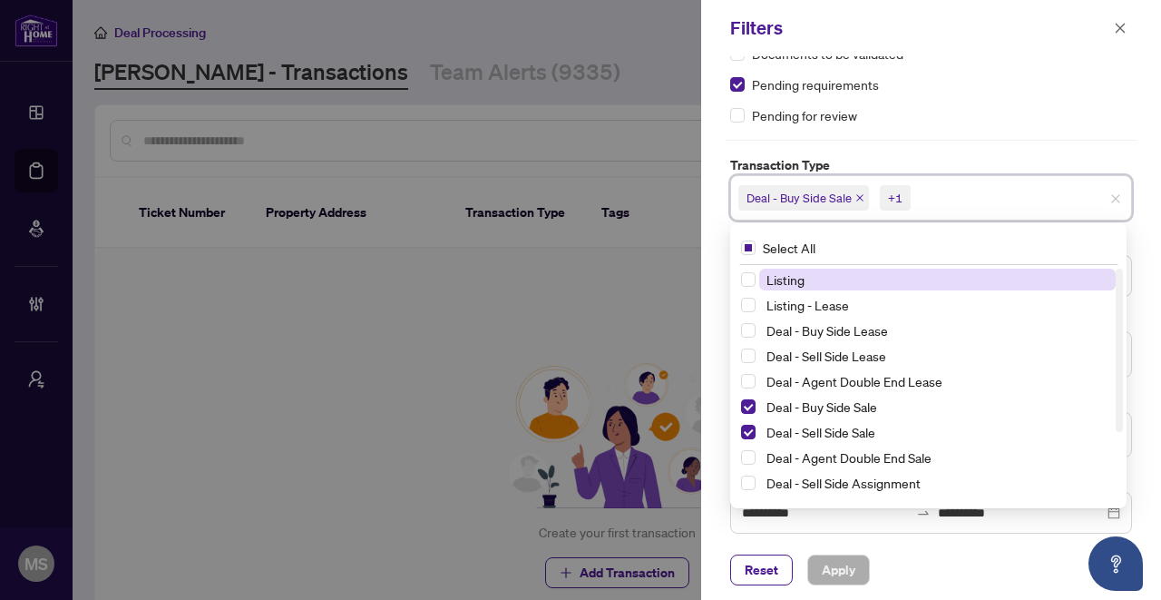
click at [860, 195] on icon "close" at bounding box center [860, 197] width 9 height 9
click at [860, 195] on icon "close" at bounding box center [859, 197] width 9 height 9
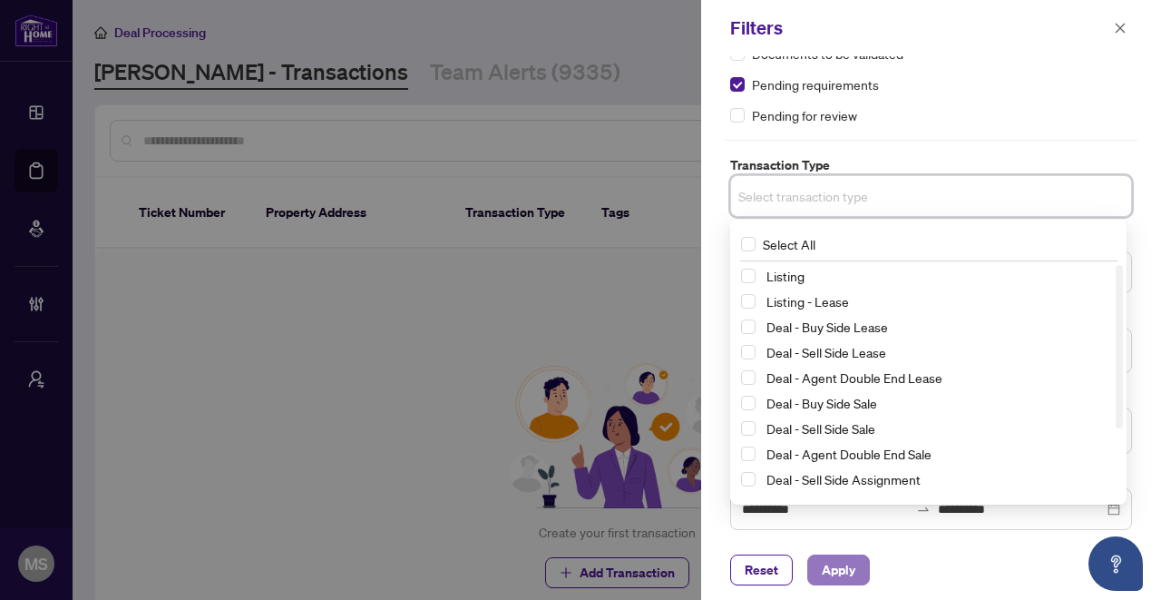
click at [852, 568] on span "Apply" at bounding box center [839, 569] width 34 height 29
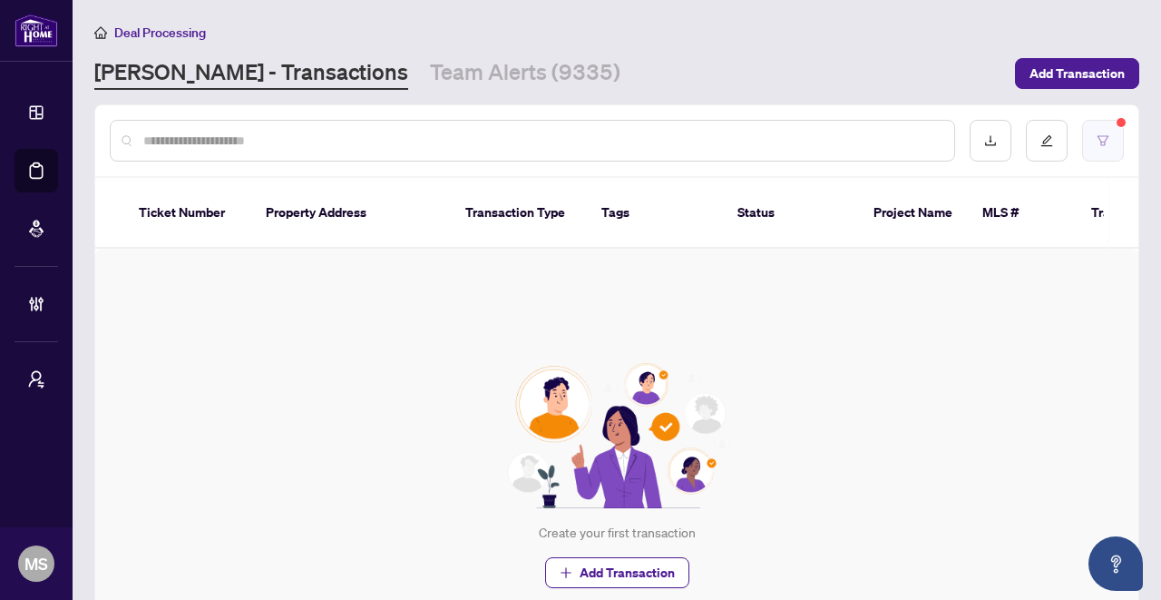
click at [1097, 143] on icon "filter" at bounding box center [1103, 140] width 13 height 13
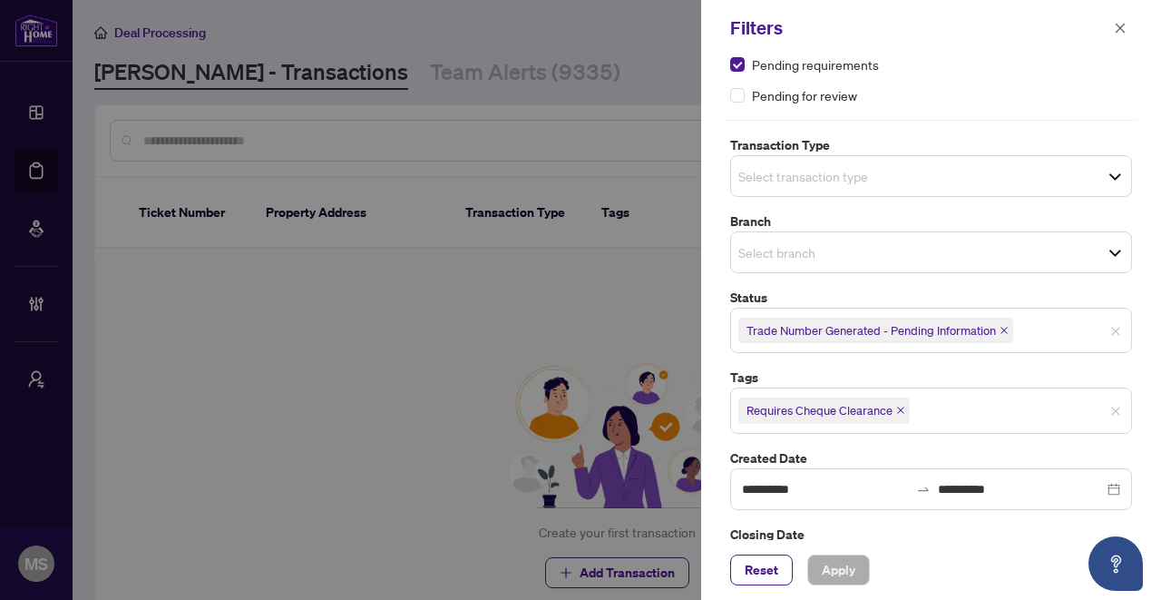
scroll to position [100, 0]
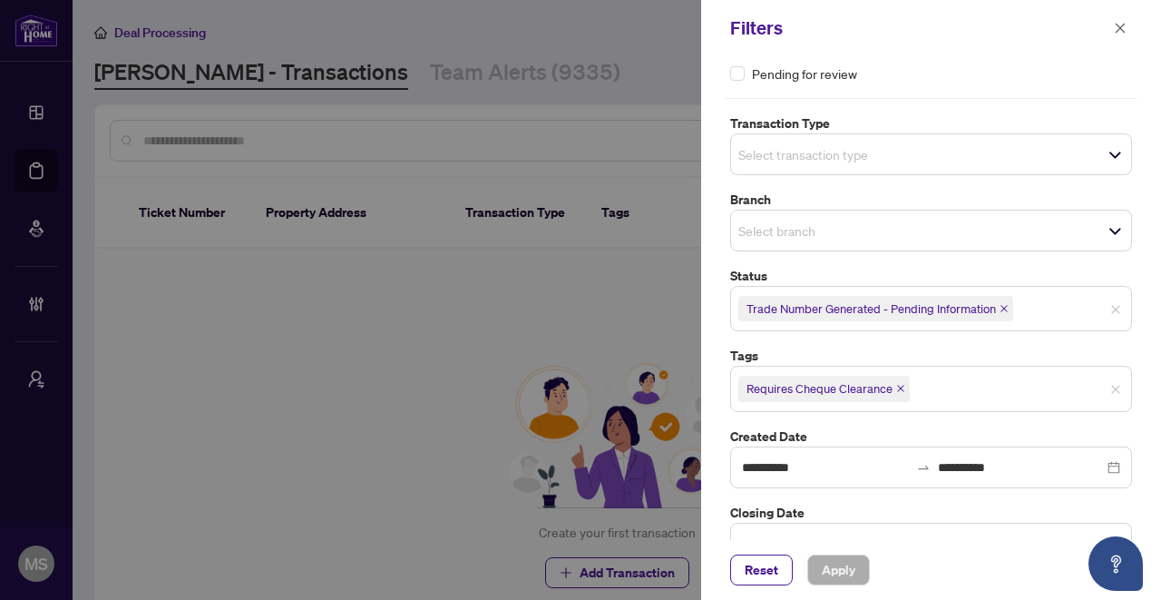
click at [902, 380] on span "Requires Cheque Clearance" at bounding box center [824, 388] width 171 height 25
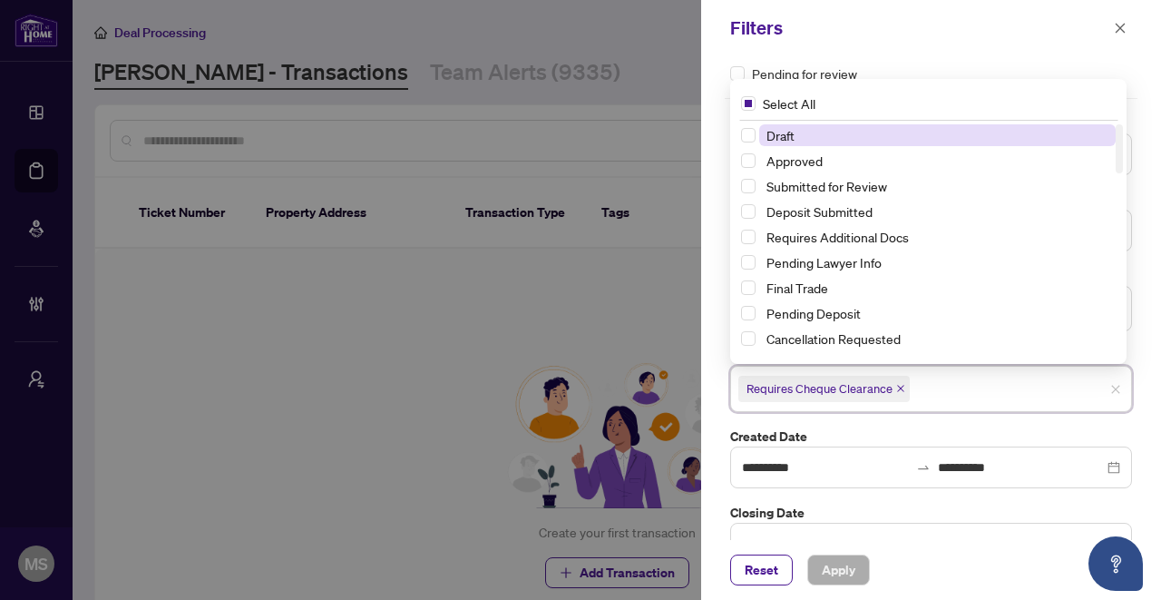
click at [898, 384] on icon "close" at bounding box center [900, 388] width 9 height 9
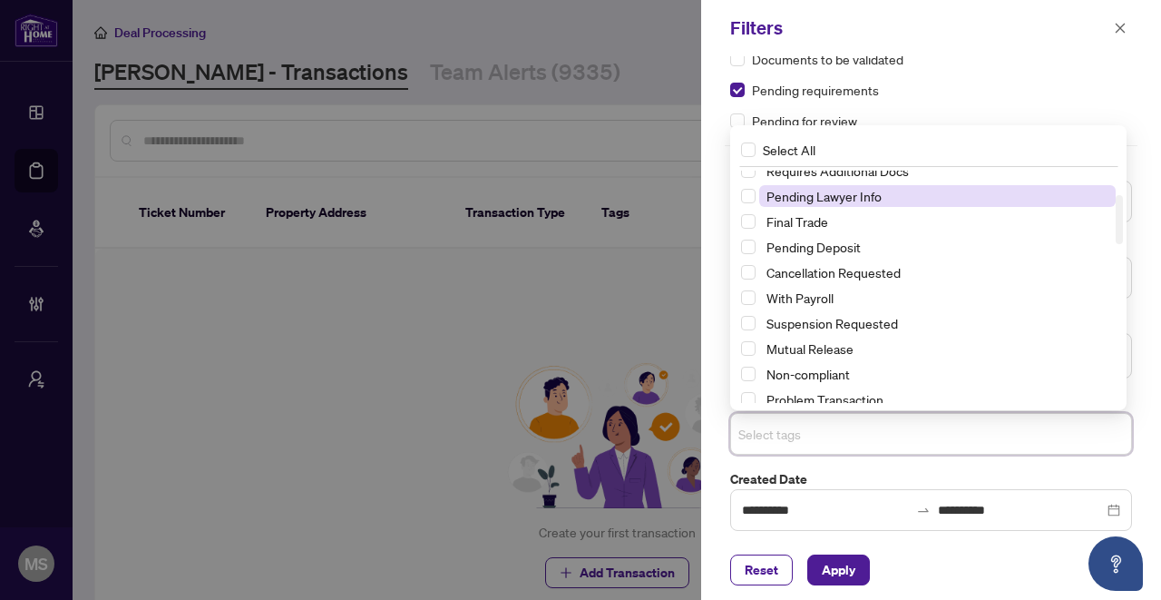
scroll to position [135, 0]
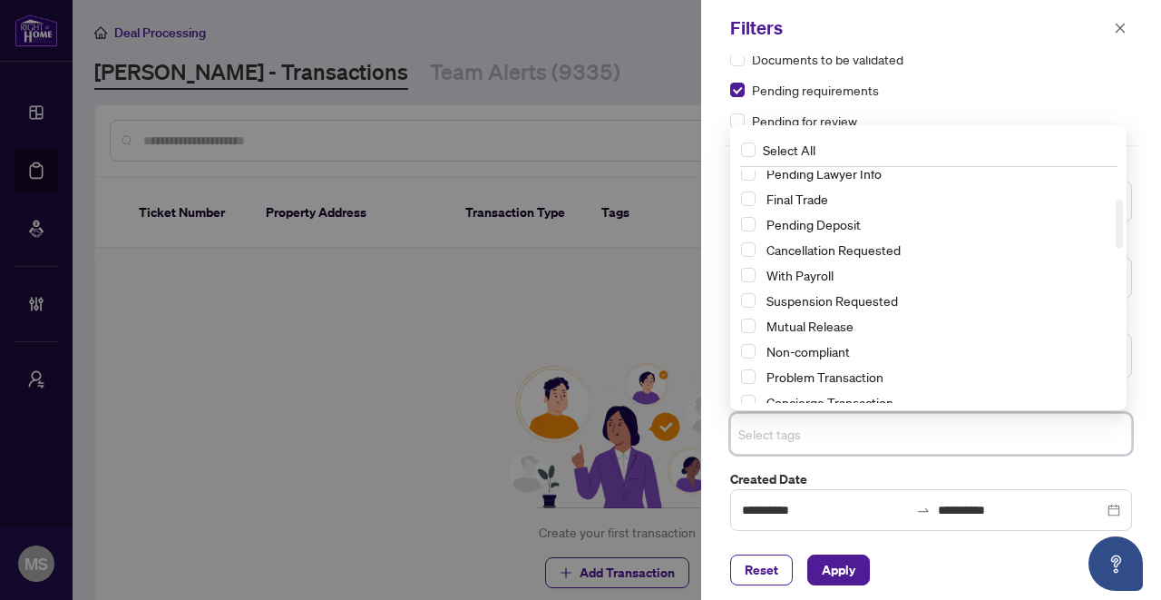
click at [758, 299] on div "Suspension Requested" at bounding box center [928, 300] width 375 height 22
click at [755, 297] on div "Suspension Requested" at bounding box center [928, 300] width 375 height 22
click at [749, 298] on span "Select Suspension Requested" at bounding box center [748, 300] width 15 height 15
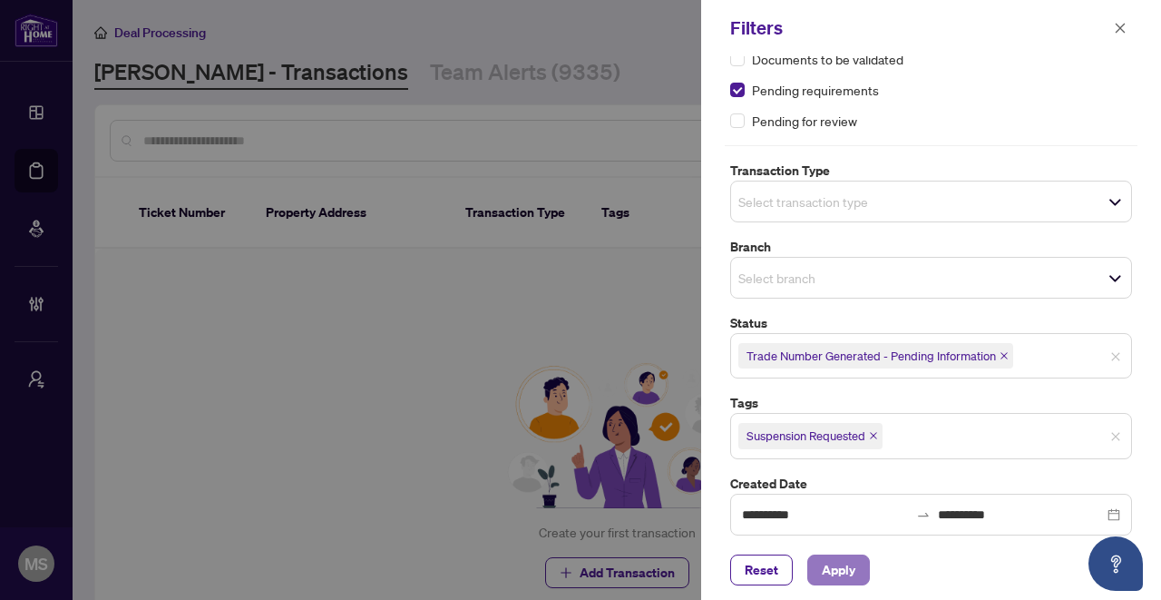
click at [855, 579] on button "Apply" at bounding box center [839, 569] width 63 height 31
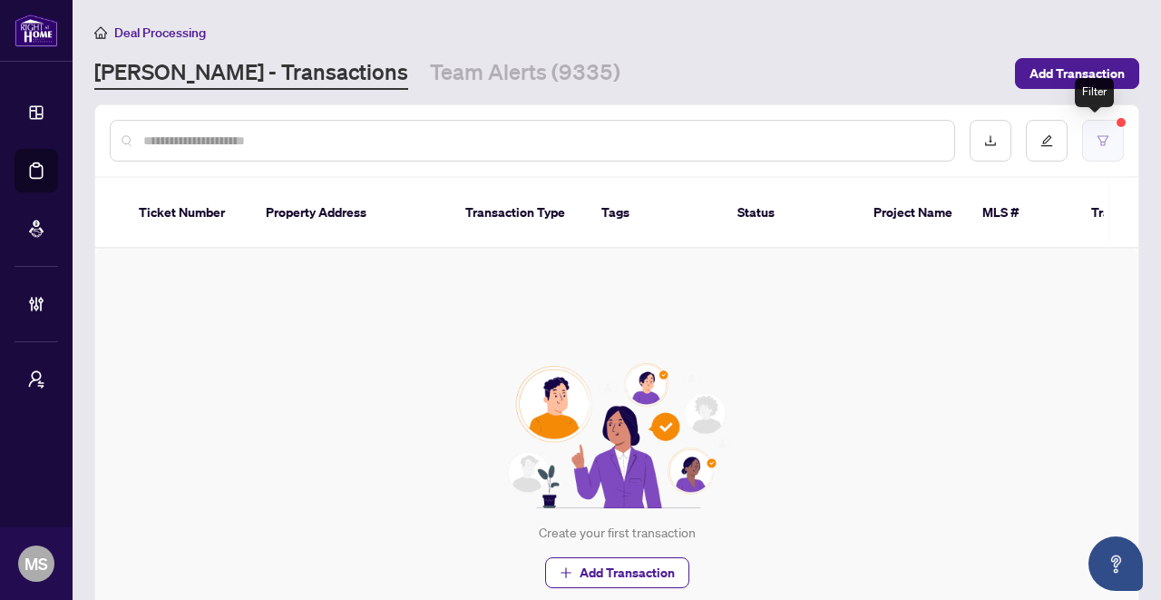
click at [1109, 133] on button "button" at bounding box center [1103, 141] width 42 height 42
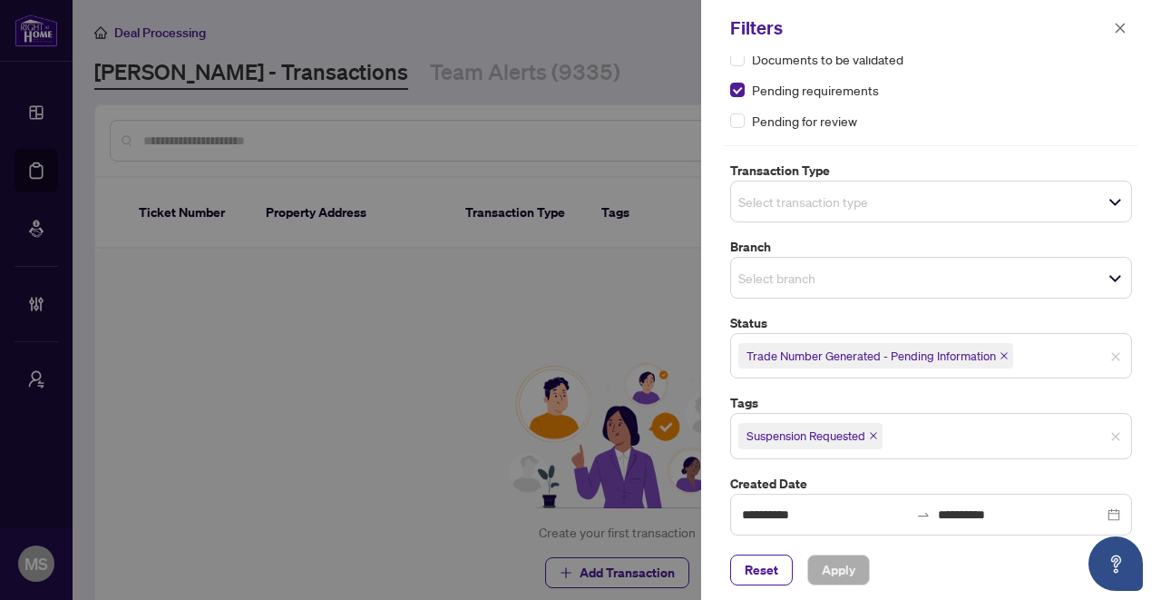
click at [870, 435] on icon "close" at bounding box center [873, 435] width 9 height 9
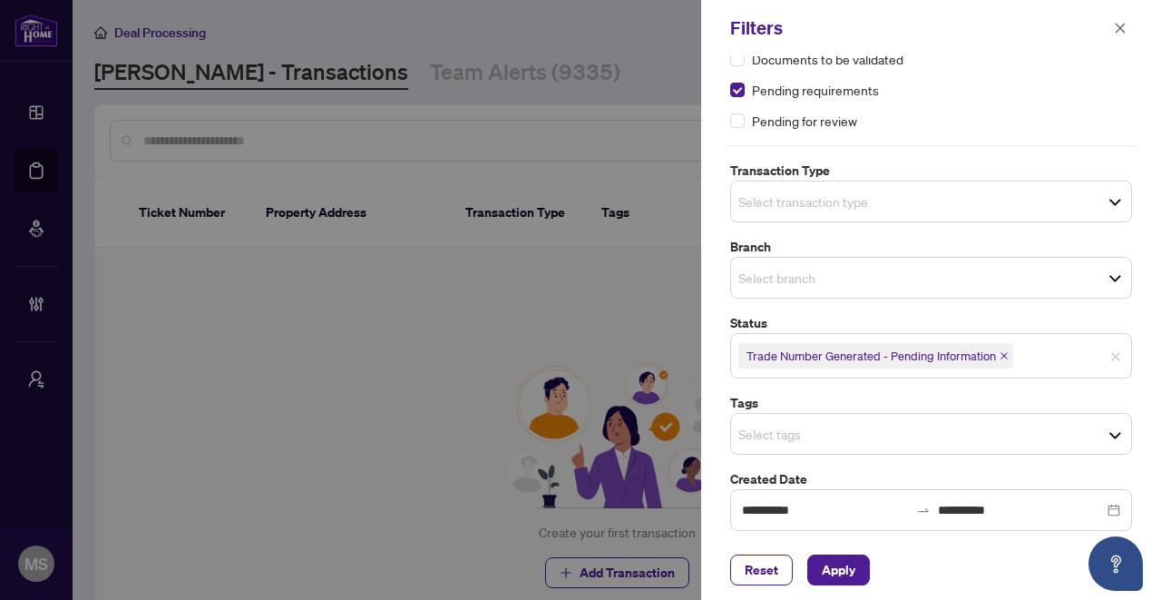
click at [866, 435] on input "search" at bounding box center [802, 434] width 127 height 22
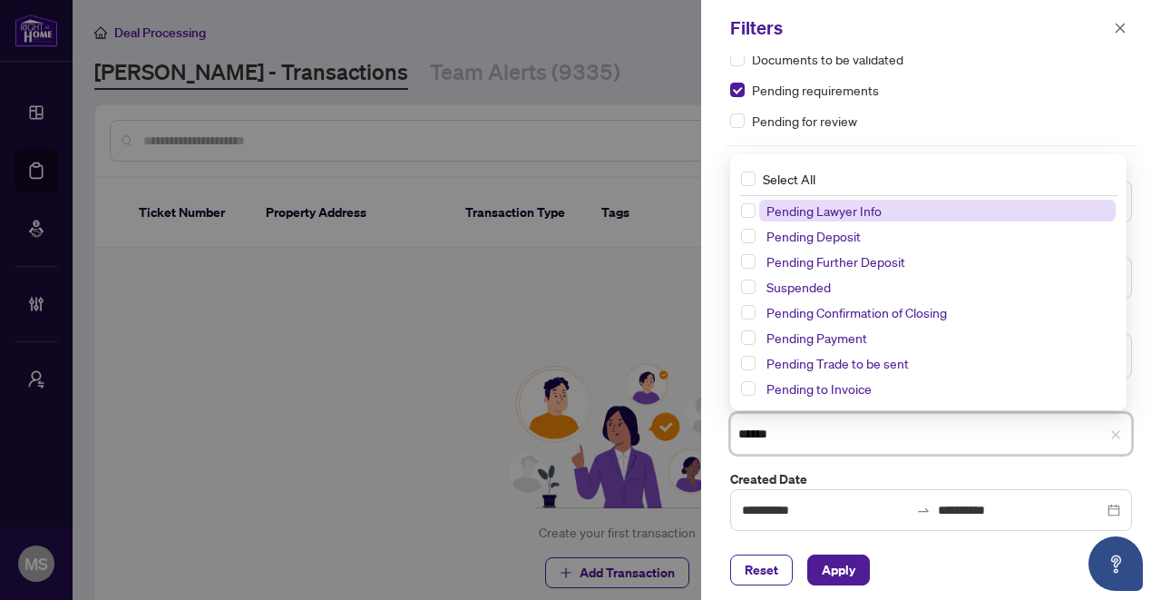
type input "*******"
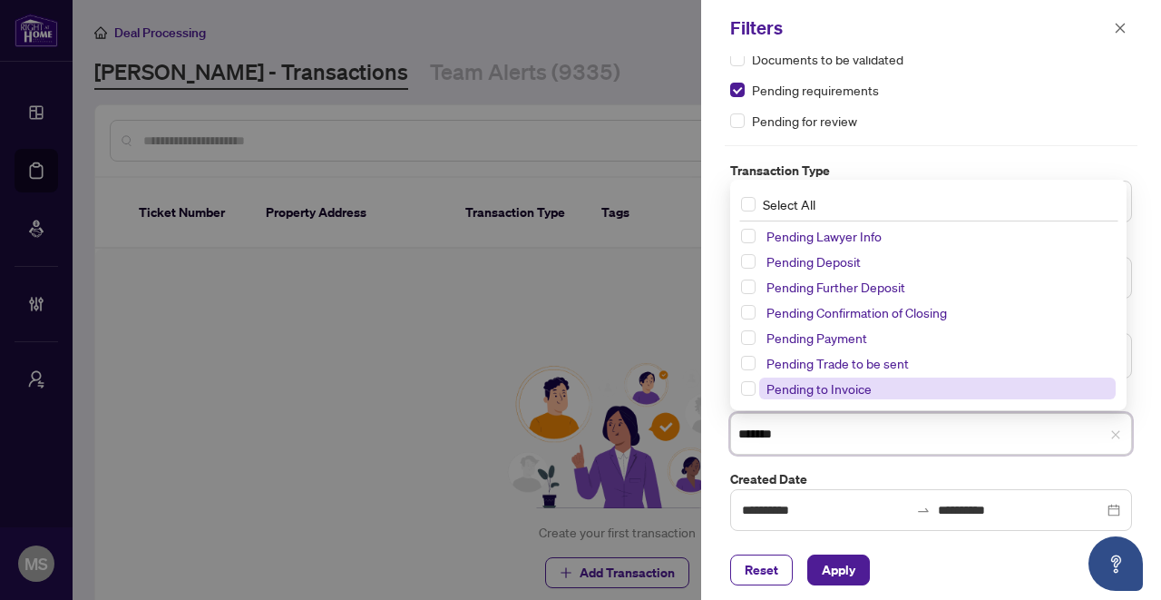
click at [830, 393] on span "Pending to Invoice" at bounding box center [819, 388] width 105 height 16
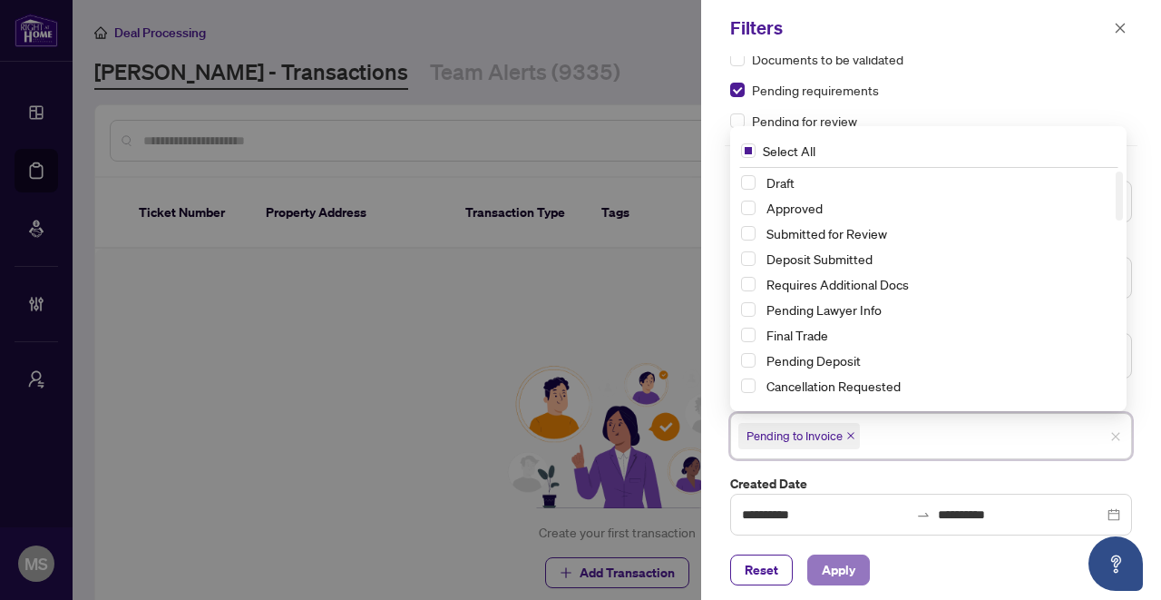
click at [844, 572] on span "Apply" at bounding box center [839, 569] width 34 height 29
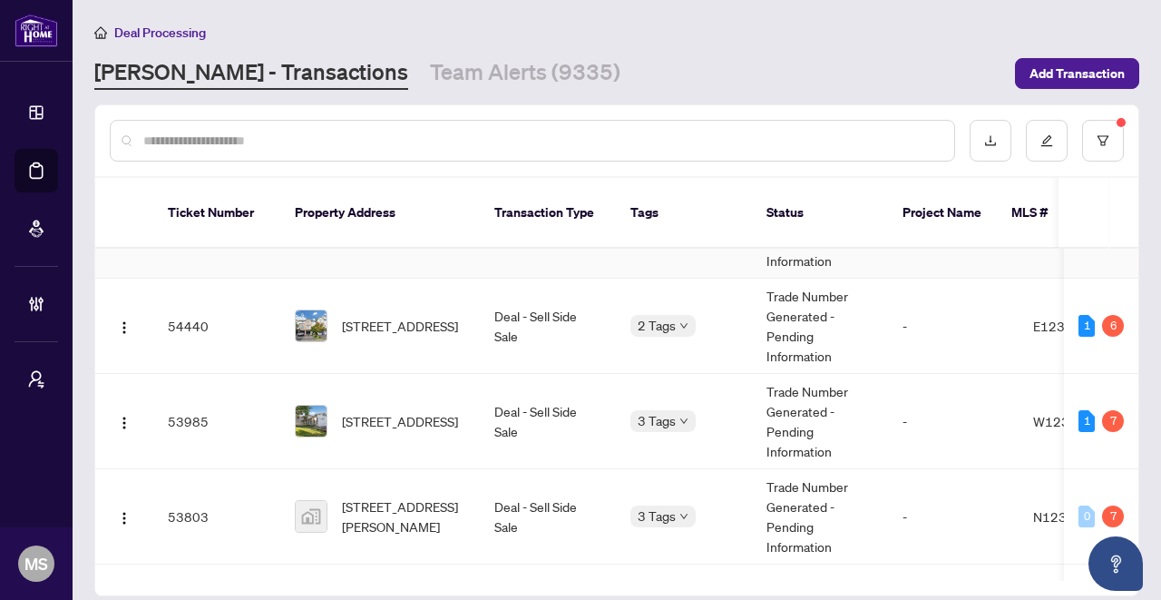
scroll to position [158, 0]
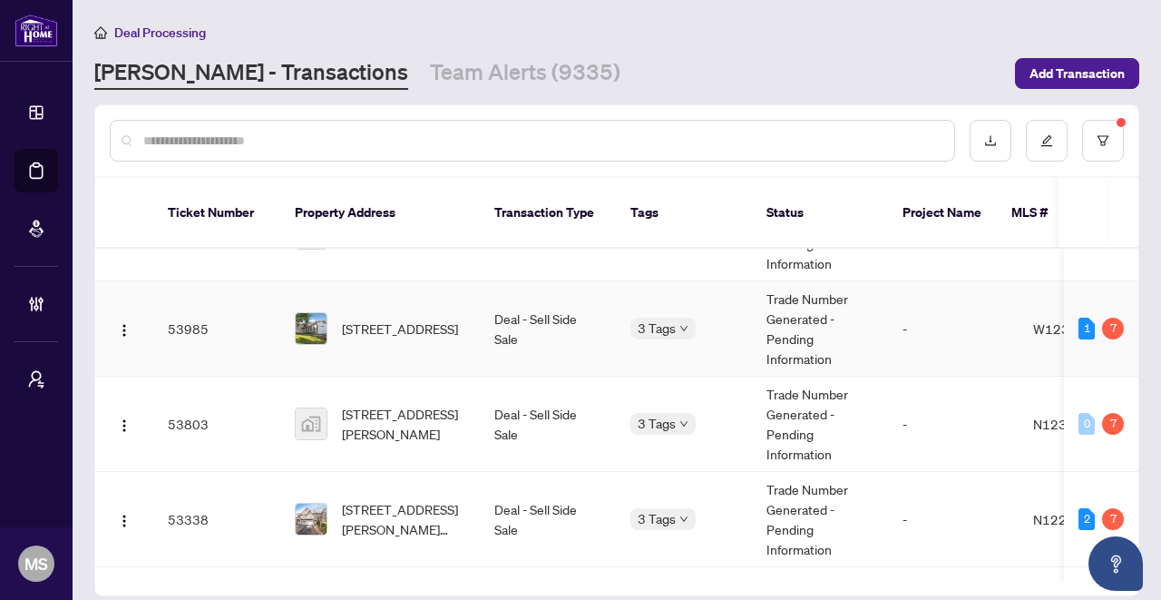
click at [817, 305] on td "Trade Number Generated - Pending Information" at bounding box center [820, 328] width 136 height 95
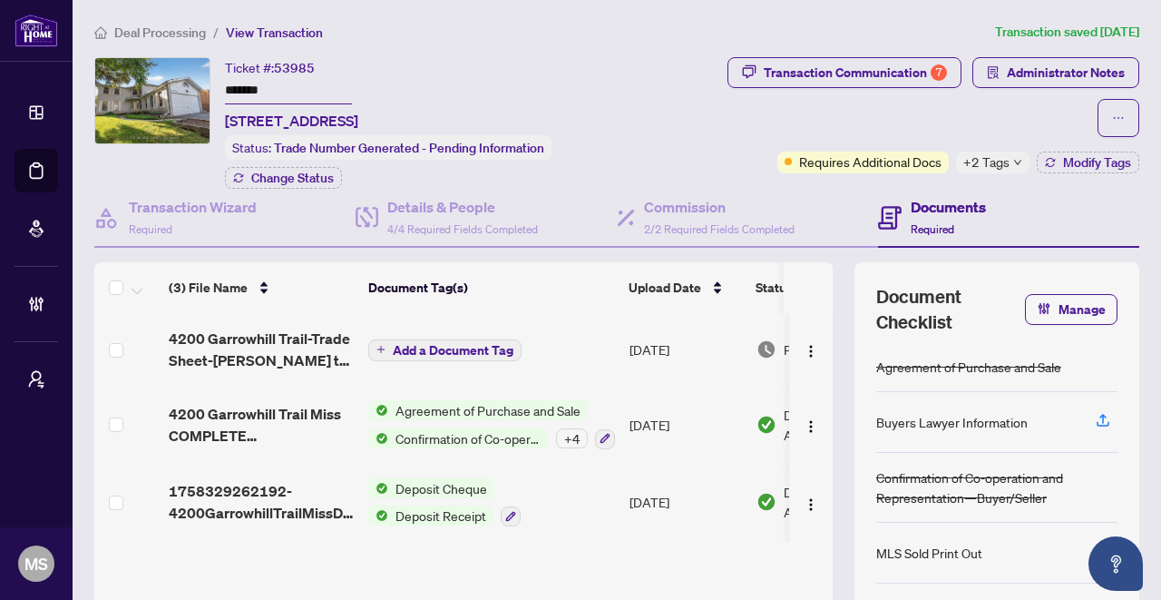
click at [976, 169] on span "+2 Tags" at bounding box center [987, 162] width 46 height 21
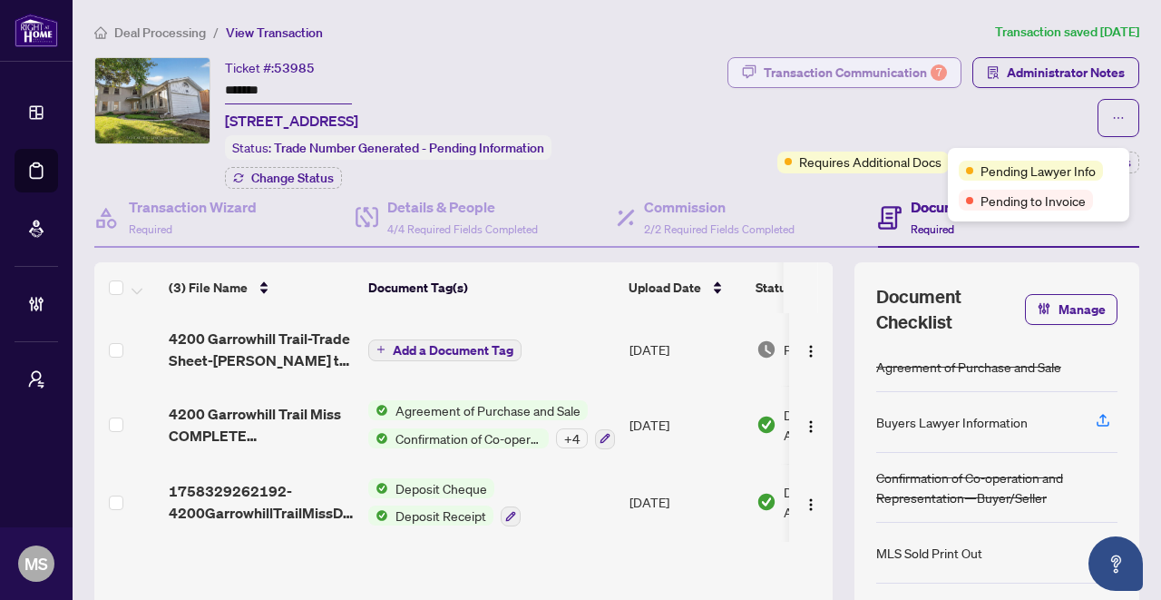
click at [900, 63] on div "Transaction Communication 7" at bounding box center [855, 72] width 183 height 29
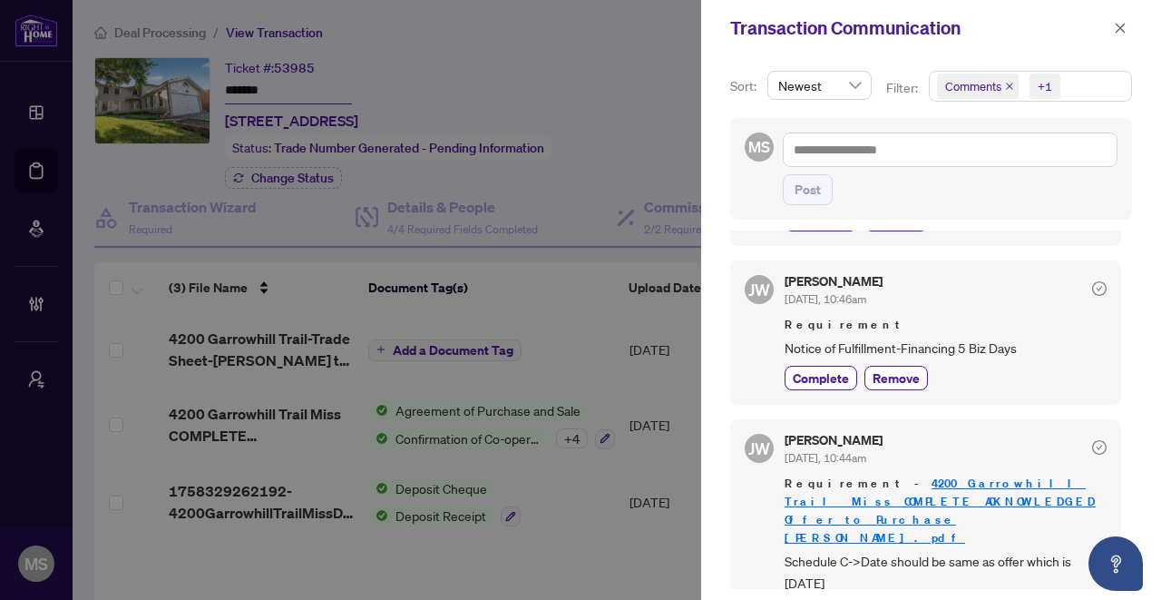
scroll to position [1107, 0]
click at [537, 348] on div at bounding box center [580, 300] width 1161 height 600
click at [1107, 23] on div "Transaction Communication" at bounding box center [919, 28] width 378 height 27
click at [1130, 27] on button "button" at bounding box center [1121, 28] width 24 height 22
